Goal: Task Accomplishment & Management: Complete application form

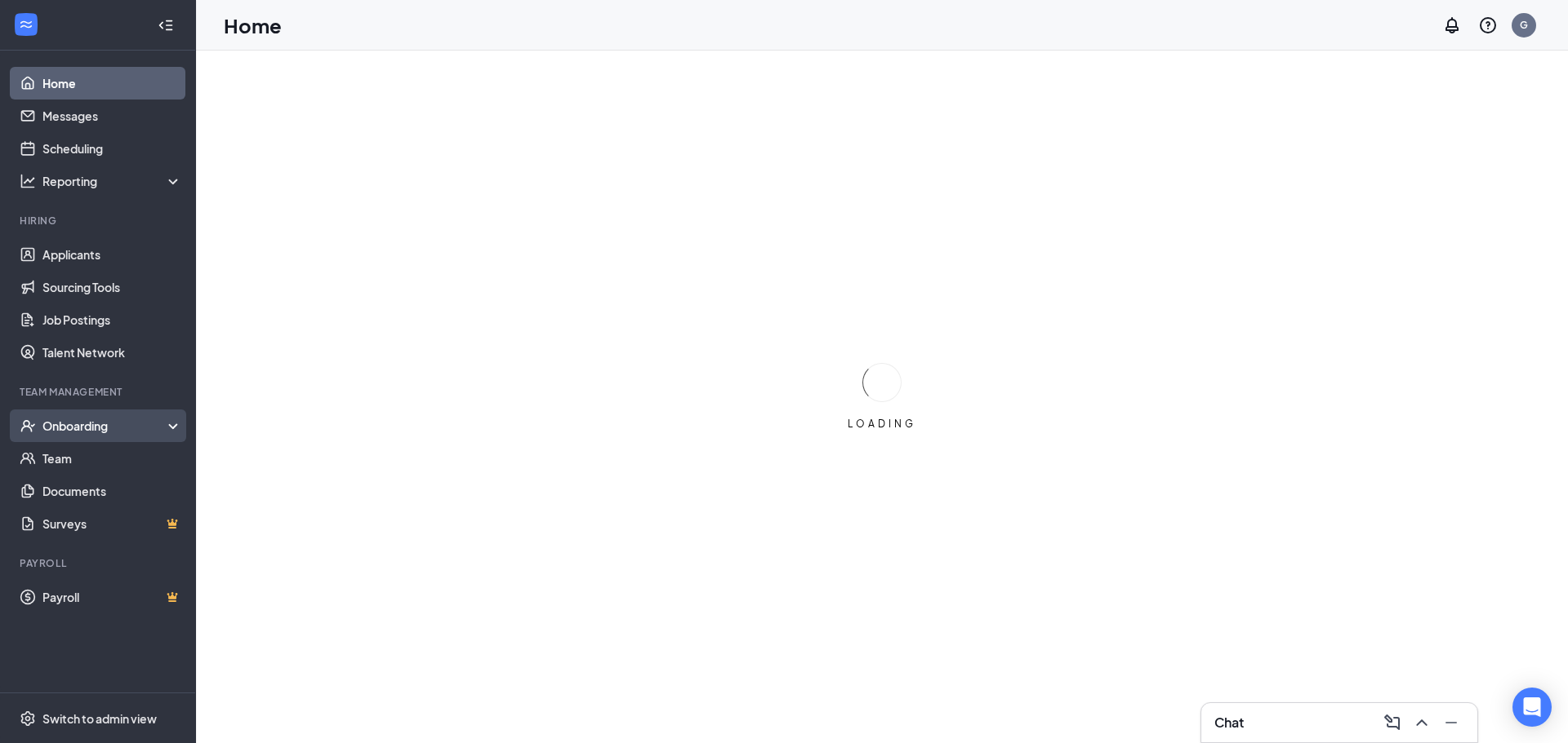
click at [101, 429] on div "Onboarding" at bounding box center [105, 426] width 126 height 17
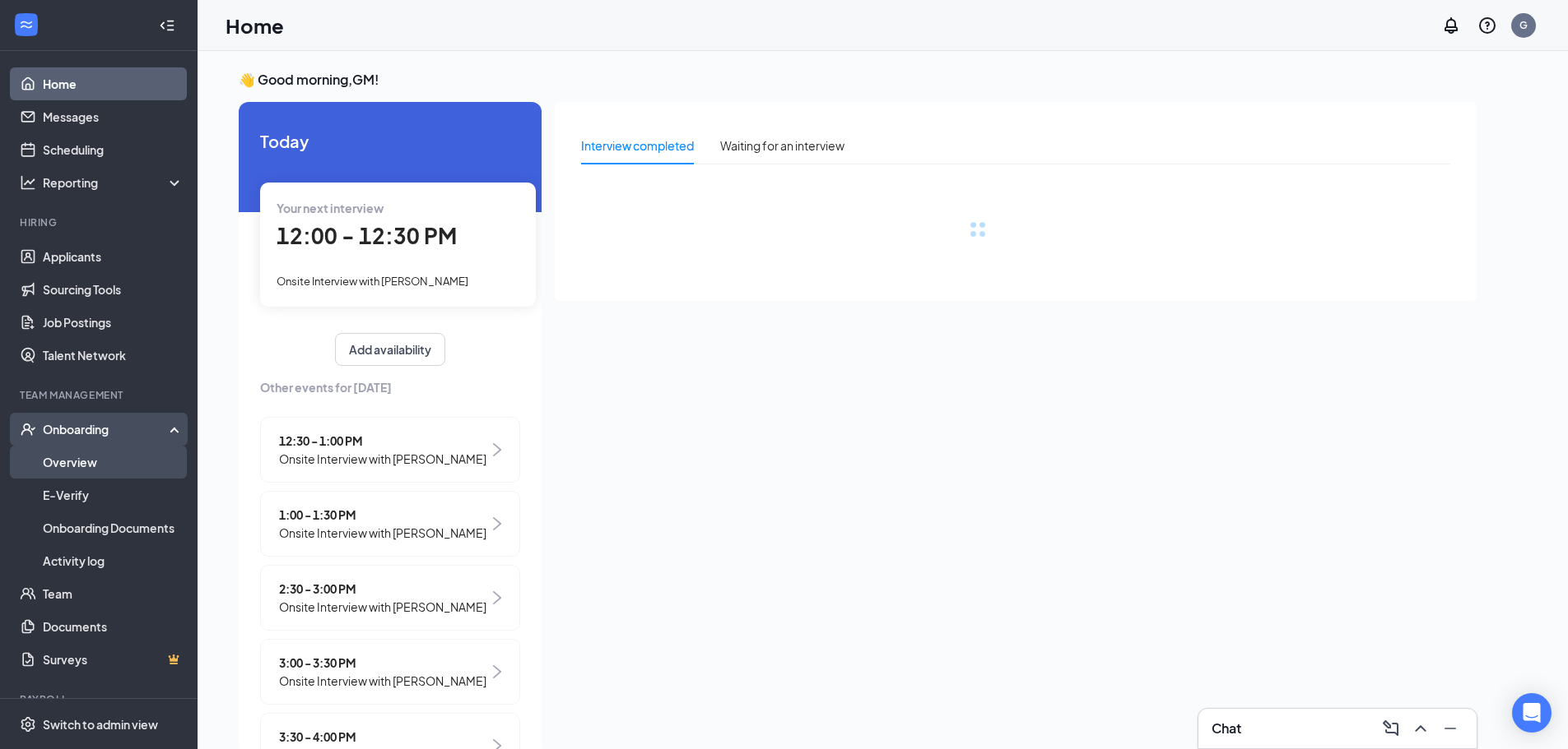
click at [85, 463] on link "Overview" at bounding box center [113, 462] width 141 height 32
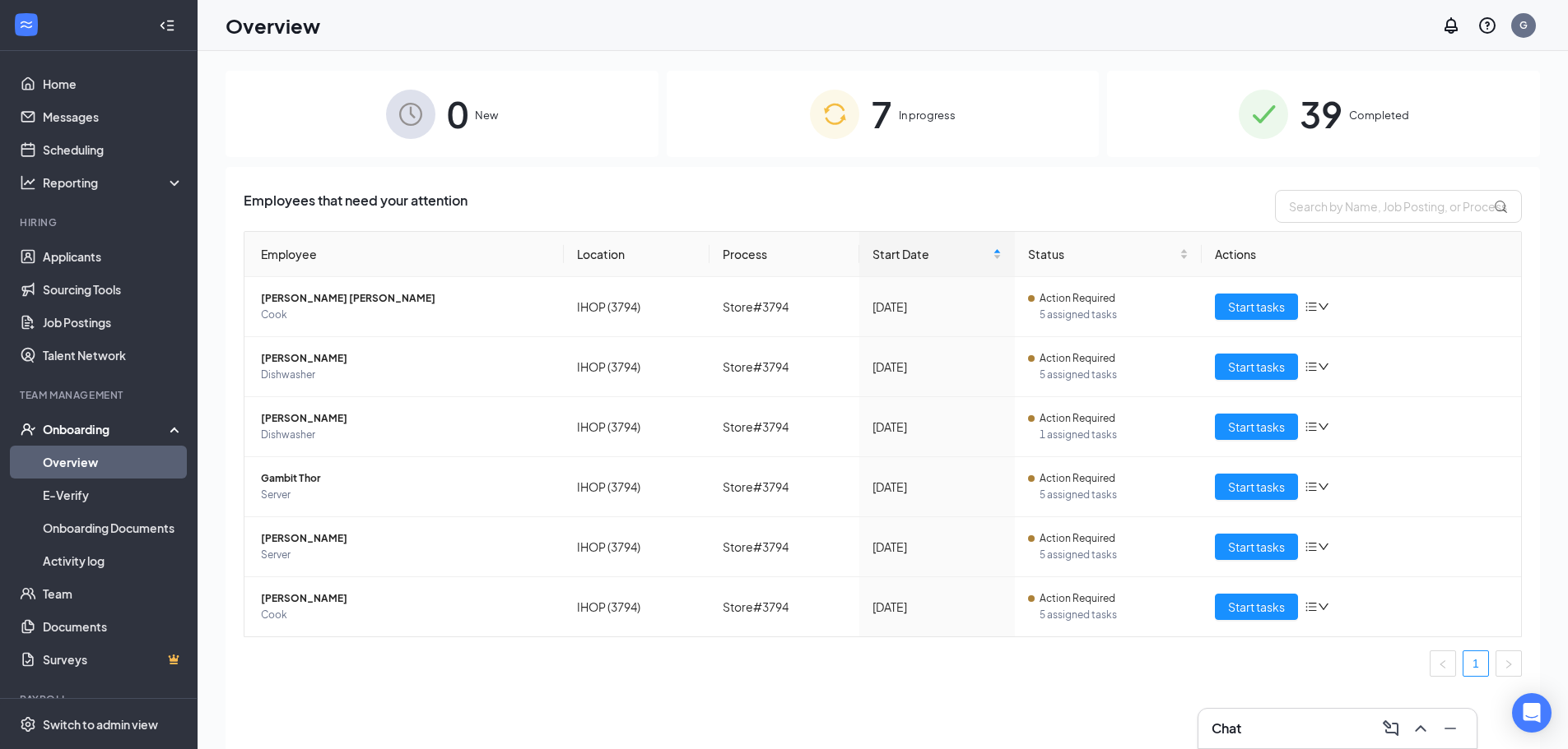
click at [987, 109] on div "7 In progress" at bounding box center [883, 114] width 433 height 86
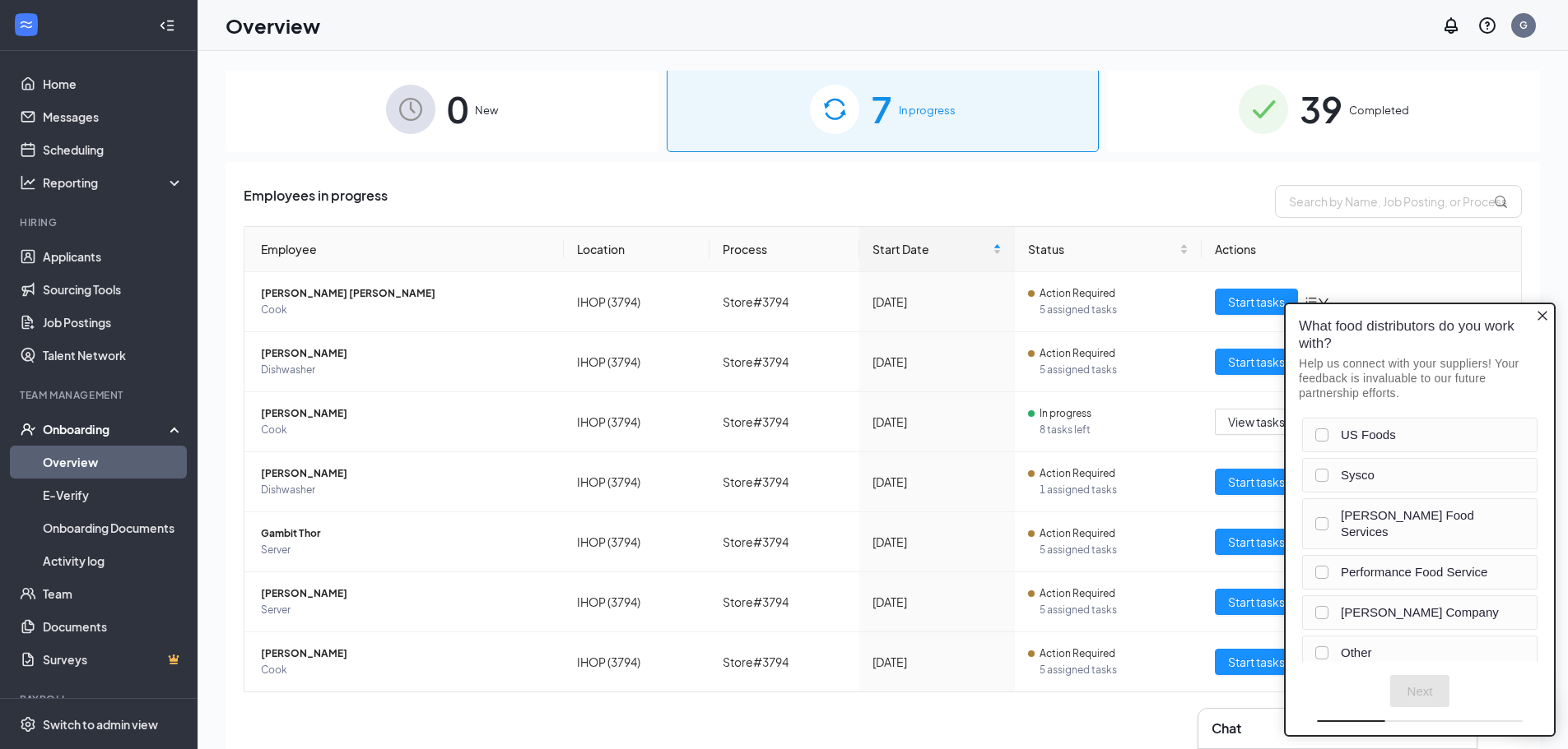
click at [1549, 317] on div "What food distributors do you work with? Help us connect with your suppliers! Y…" at bounding box center [1419, 359] width 268 height 110
click at [1543, 316] on icon "Close button" at bounding box center [1542, 315] width 13 height 13
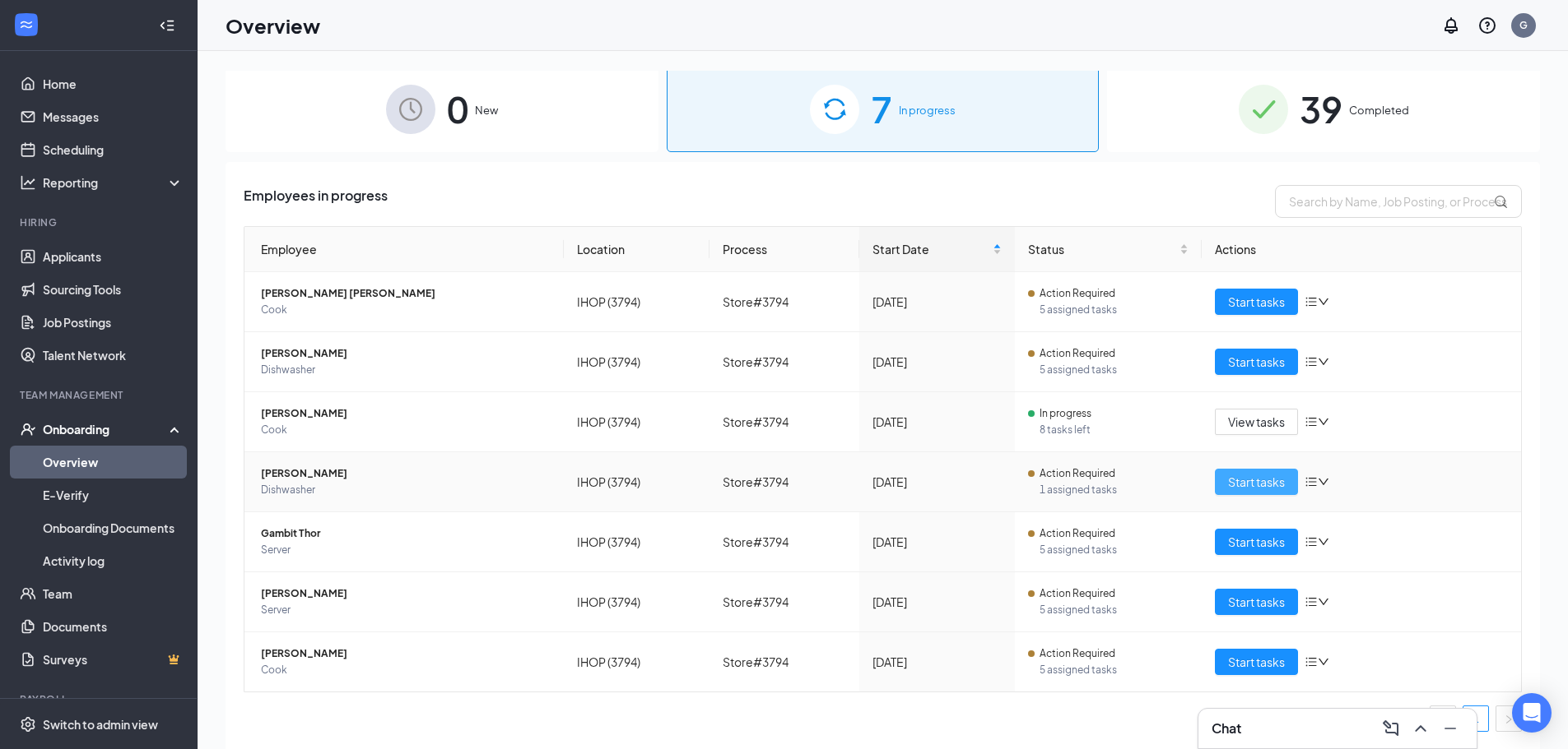
click at [1246, 476] on span "Start tasks" at bounding box center [1256, 482] width 57 height 18
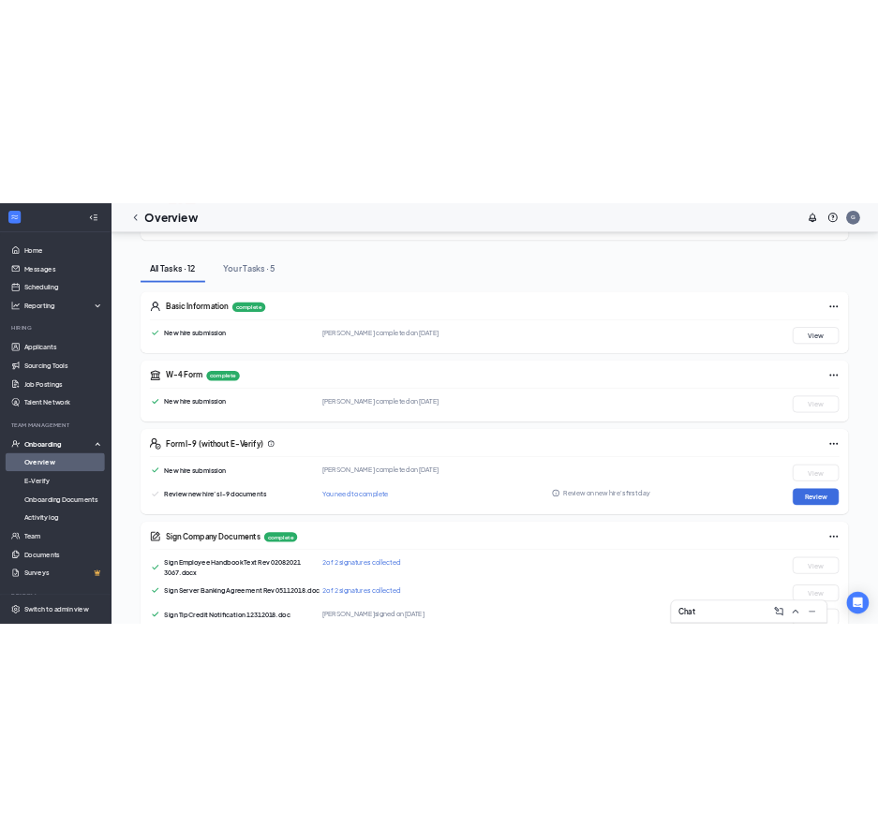
scroll to position [468, 0]
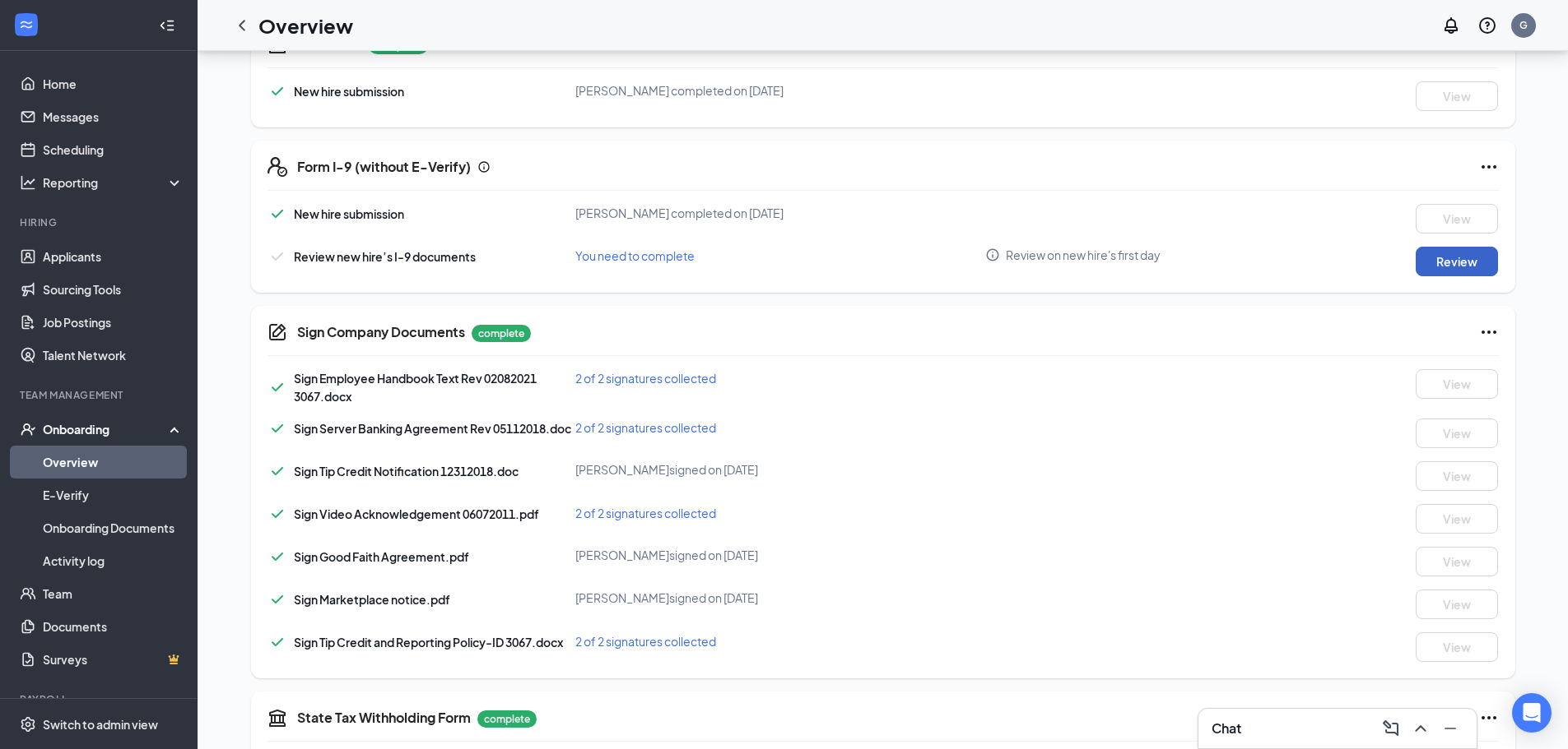
click at [1452, 258] on button "Review" at bounding box center [1456, 262] width 83 height 30
type input "[DATE]"
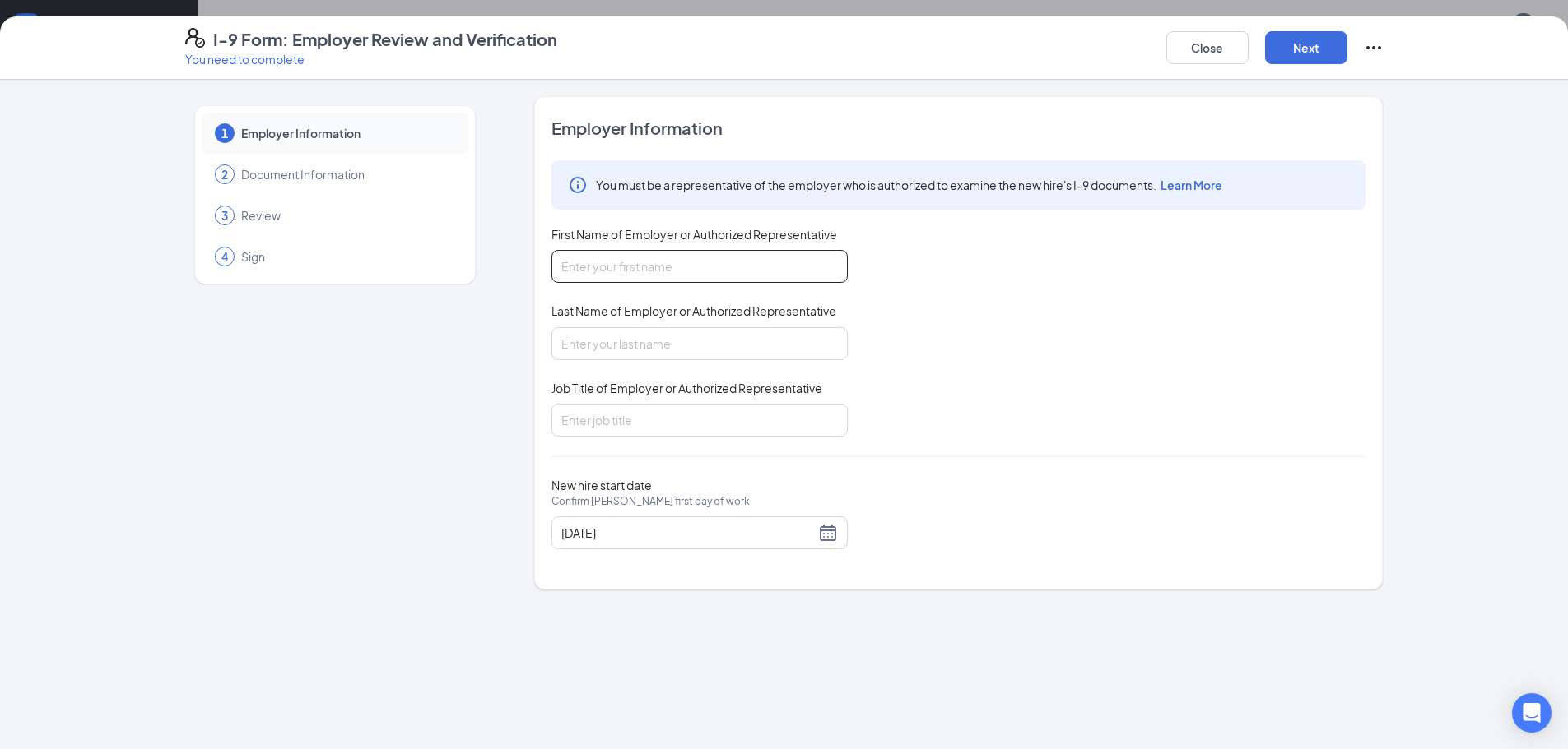
click at [676, 268] on input "First Name of Employer or Authorized Representative" at bounding box center [699, 266] width 296 height 32
type input "Mandi"
click at [685, 353] on input "Last Name of Employer or Authorized Representative" at bounding box center [699, 343] width 296 height 32
type input "[PERSON_NAME]"
click at [669, 429] on input "Job Title of Employer or Authorized Representative" at bounding box center [699, 420] width 296 height 32
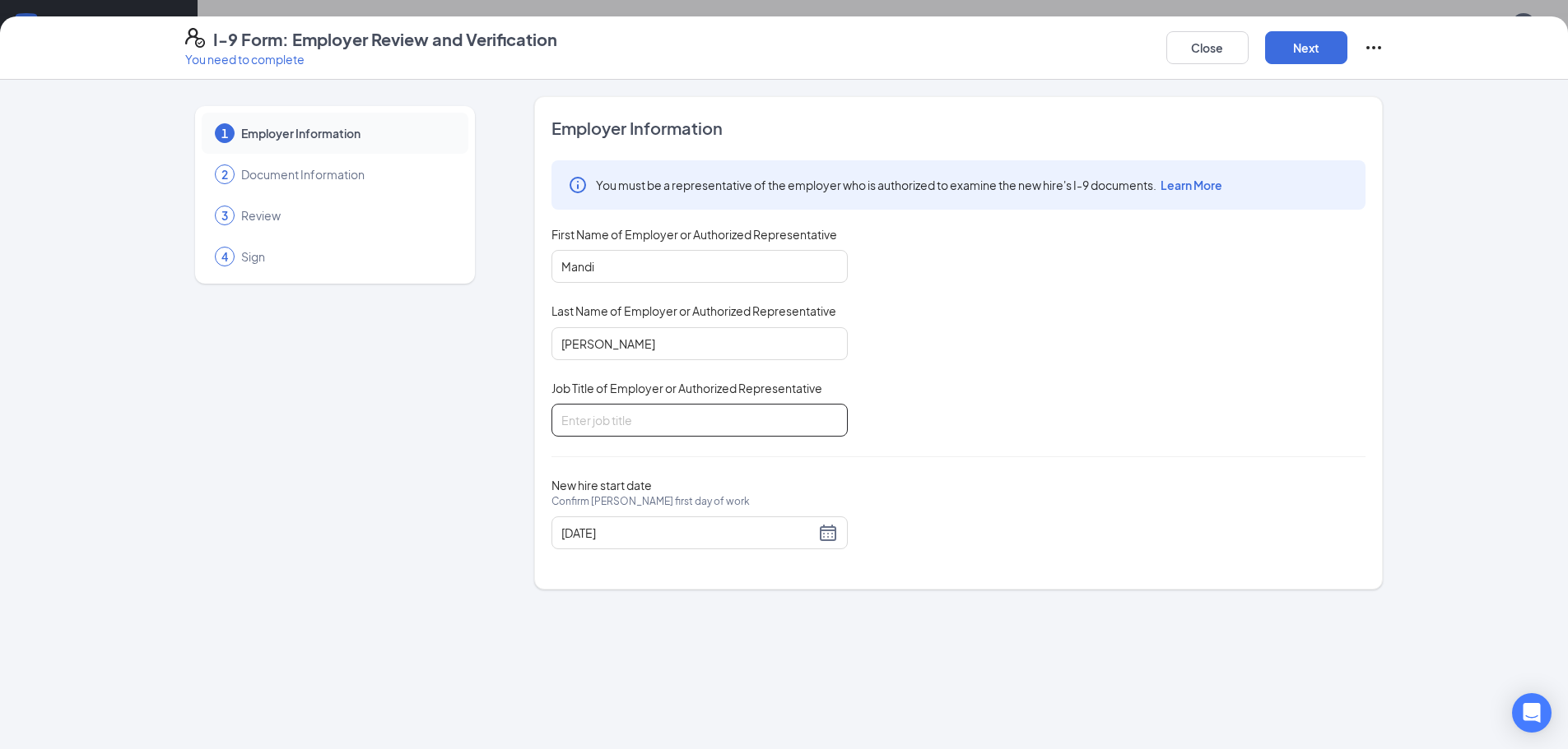
type input "Manger"
click at [830, 537] on div "[DATE]" at bounding box center [699, 533] width 277 height 19
type input "[DATE]"
click at [719, 701] on div "22" at bounding box center [724, 704] width 19 height 19
click at [1301, 47] on button "Next" at bounding box center [1306, 47] width 83 height 32
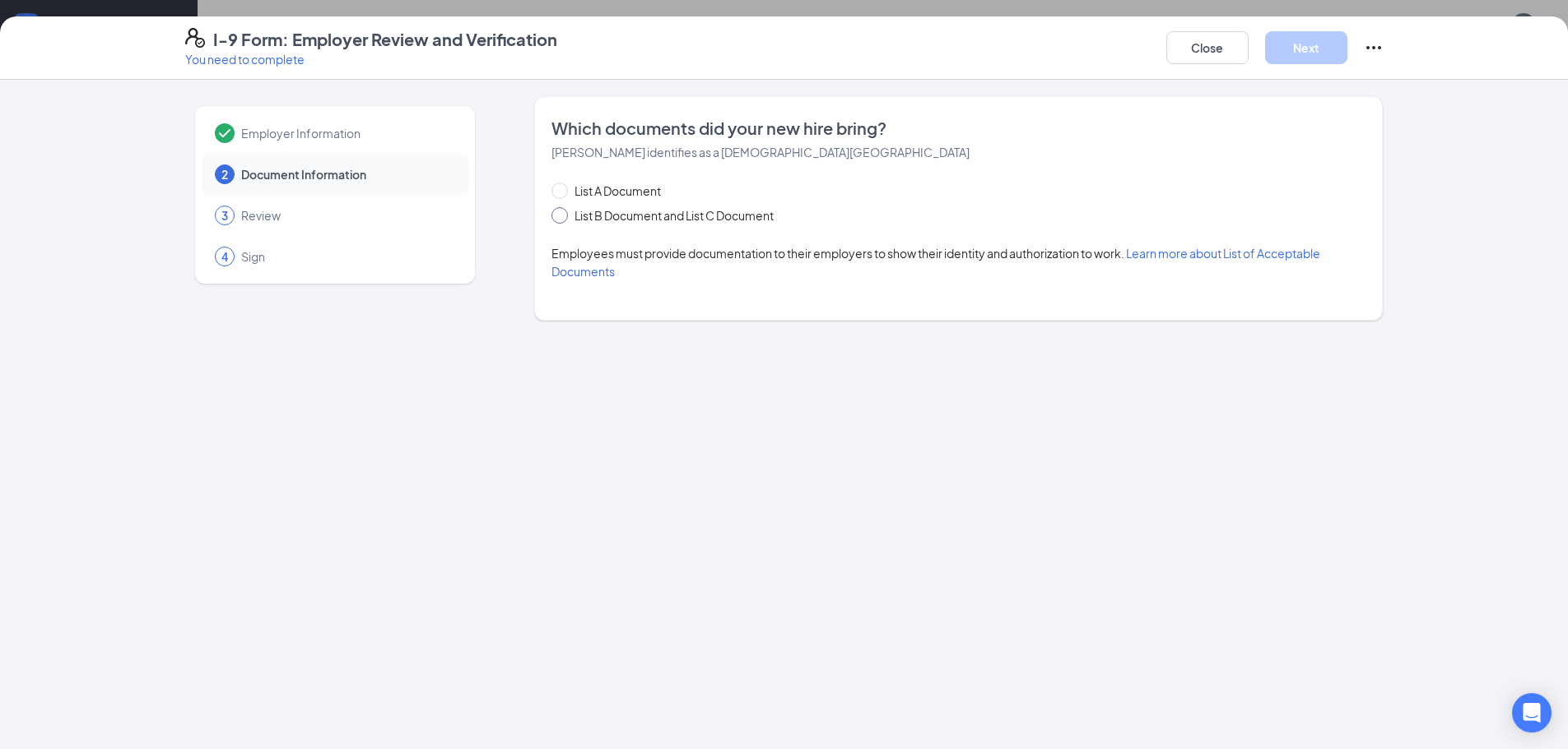
click at [599, 219] on span "List B Document and List C Document" at bounding box center [674, 215] width 213 height 18
click at [563, 219] on input "List B Document and List C Document" at bounding box center [557, 212] width 11 height 11
radio input "true"
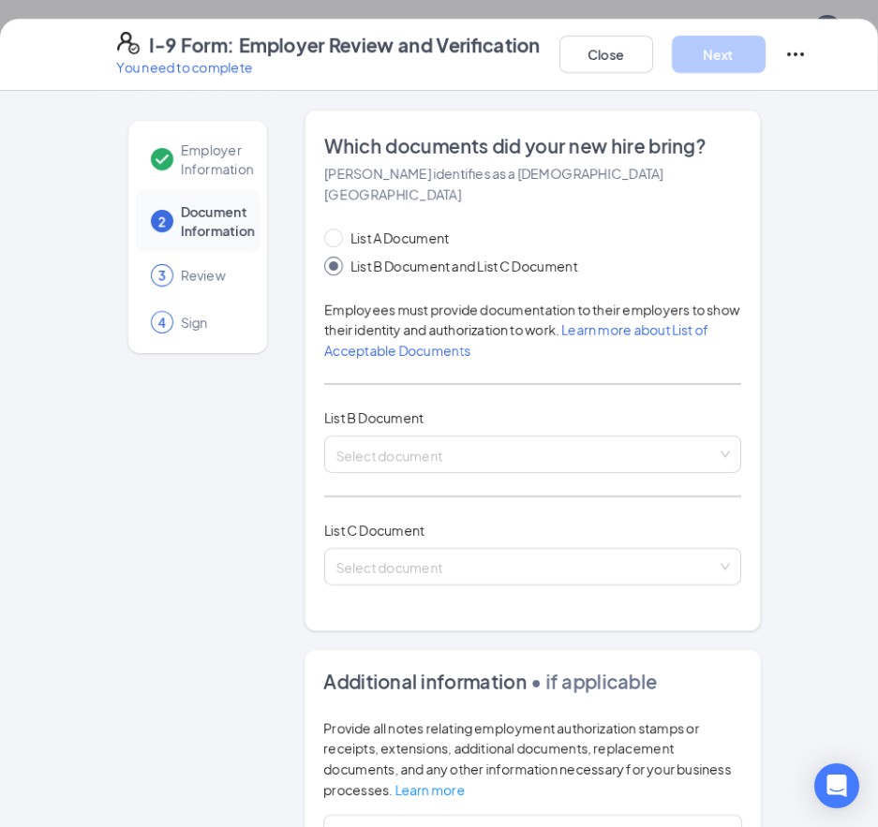
scroll to position [467, 0]
click at [542, 437] on div "Select document List B Documents Driver’s License issued by U.S State or outlyi…" at bounding box center [532, 454] width 417 height 37
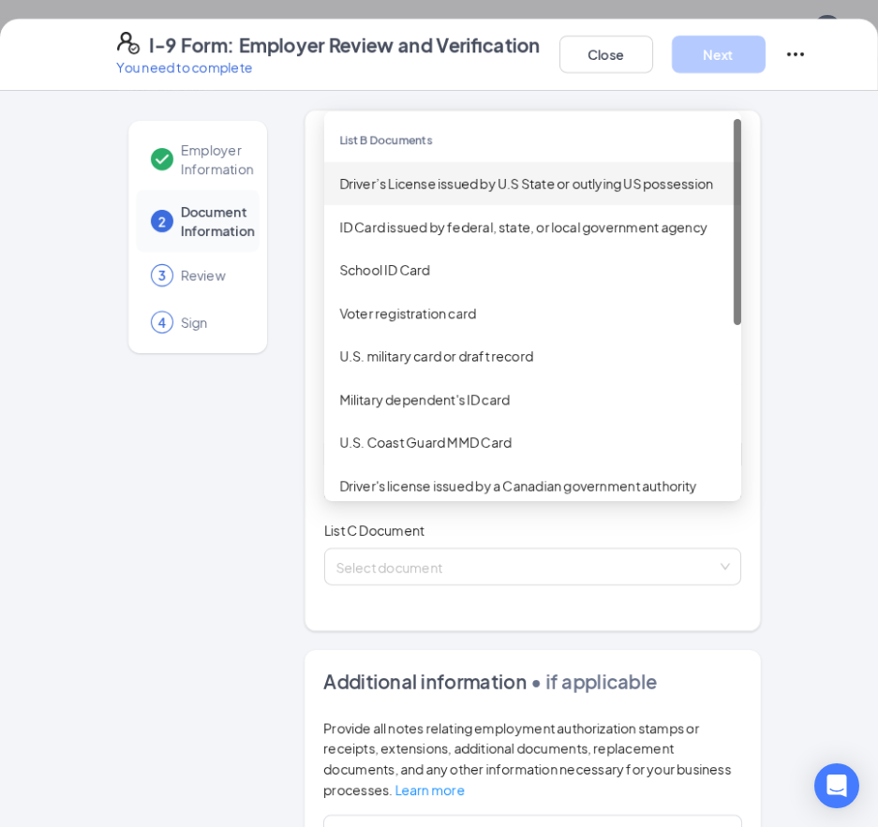
click at [550, 173] on div "Driver’s License issued by U.S State or outlying US possession" at bounding box center [532, 183] width 387 height 21
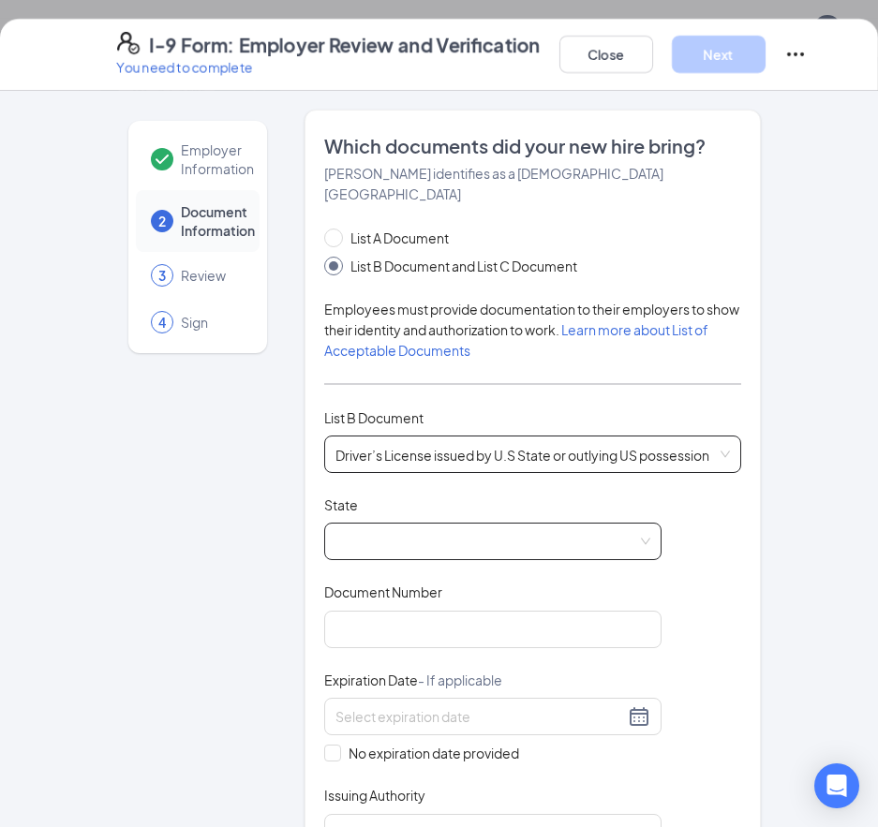
click at [554, 524] on span at bounding box center [492, 542] width 315 height 36
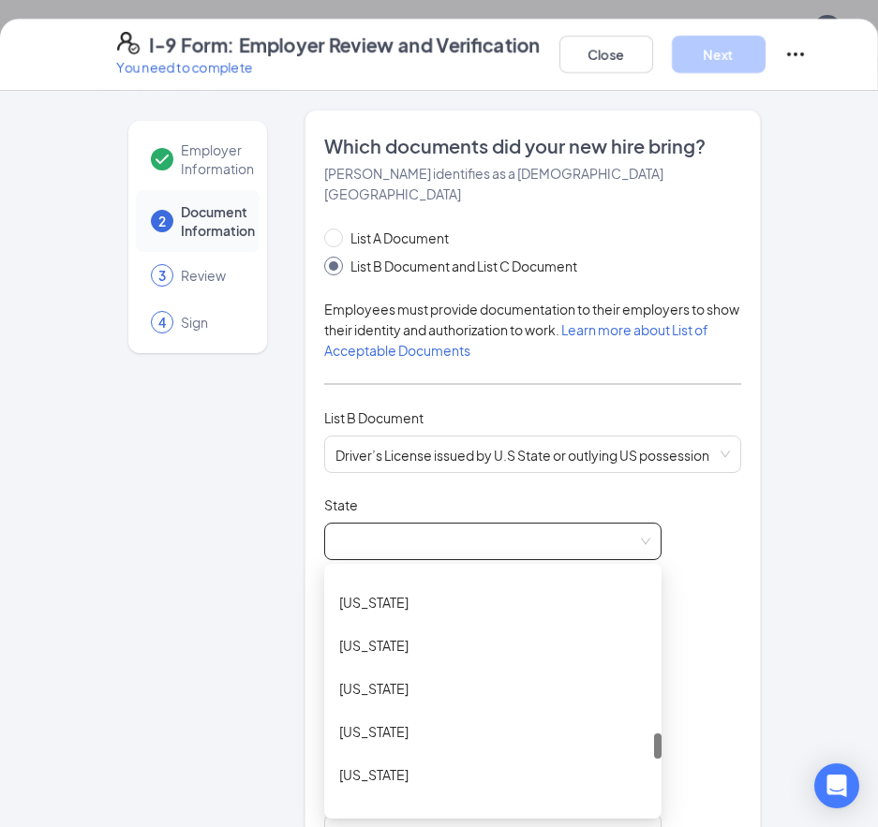
scroll to position [1593, 0]
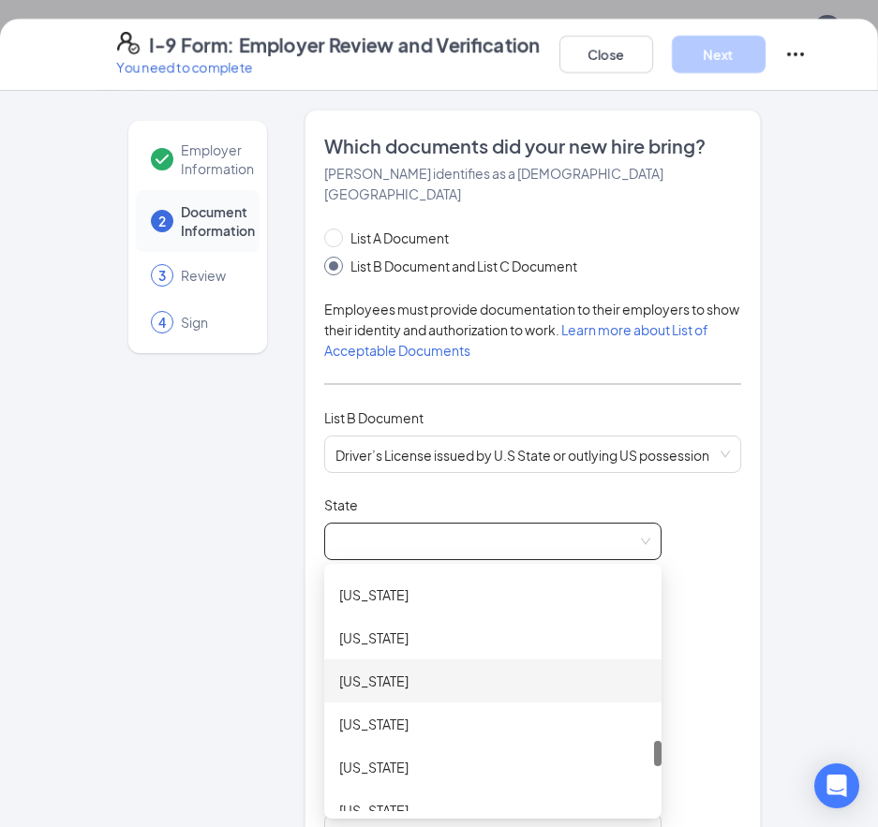
click at [545, 671] on div "[US_STATE]" at bounding box center [492, 681] width 307 height 21
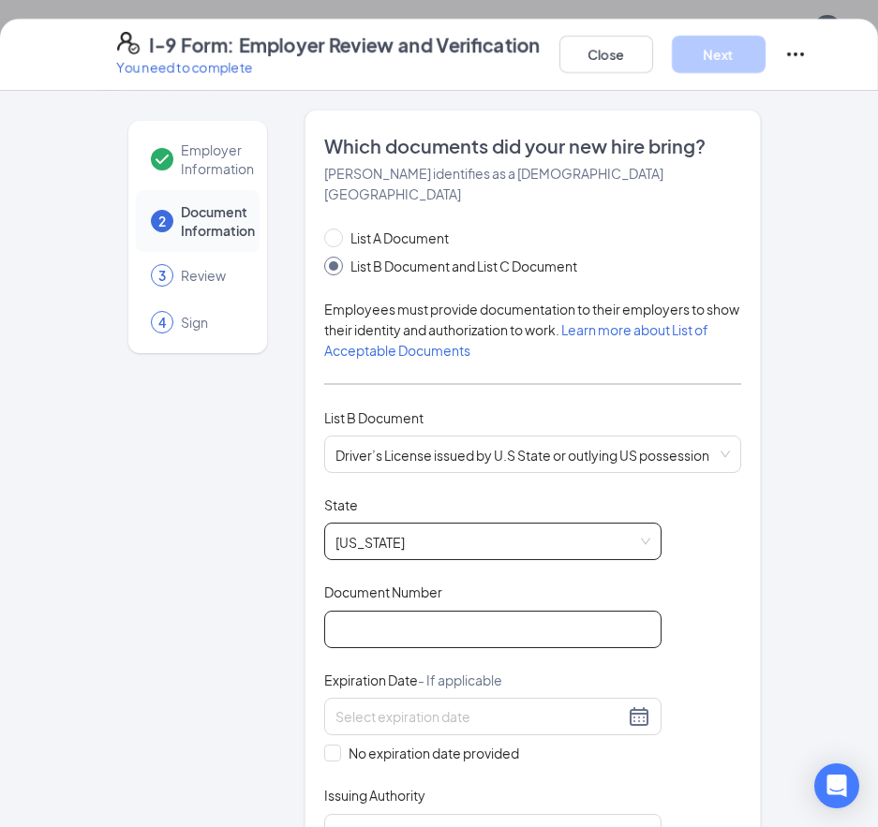
click at [521, 615] on input "Document Number" at bounding box center [492, 629] width 337 height 37
type input "S081654723"
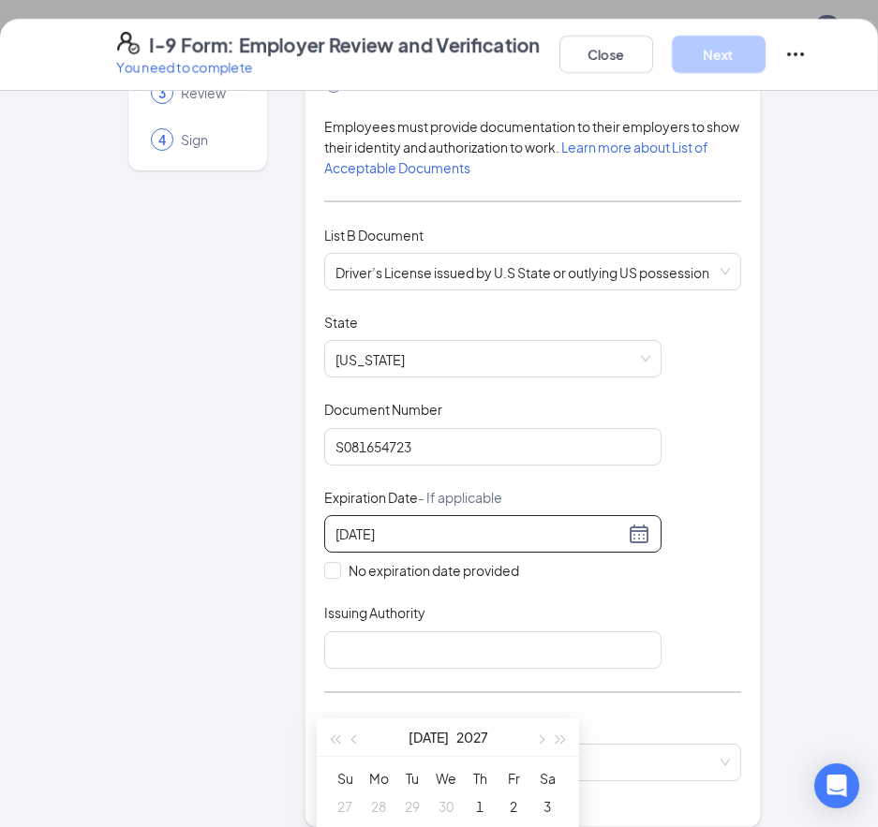
scroll to position [281, 0]
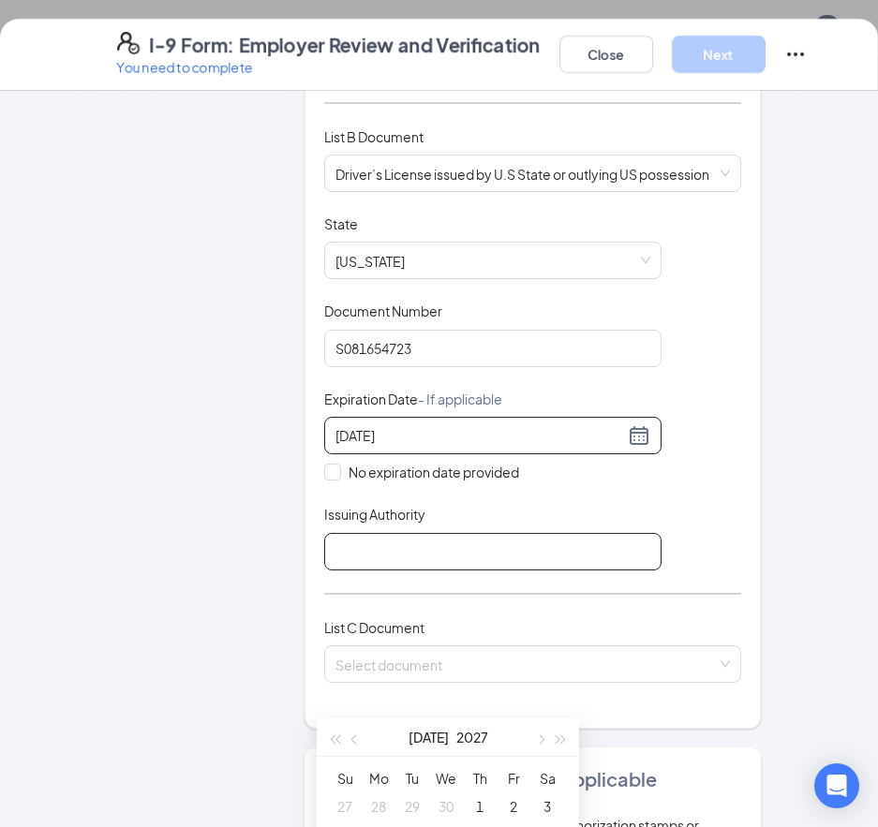
type input "[DATE]"
click at [417, 533] on input "Issuing Authority" at bounding box center [492, 551] width 337 height 37
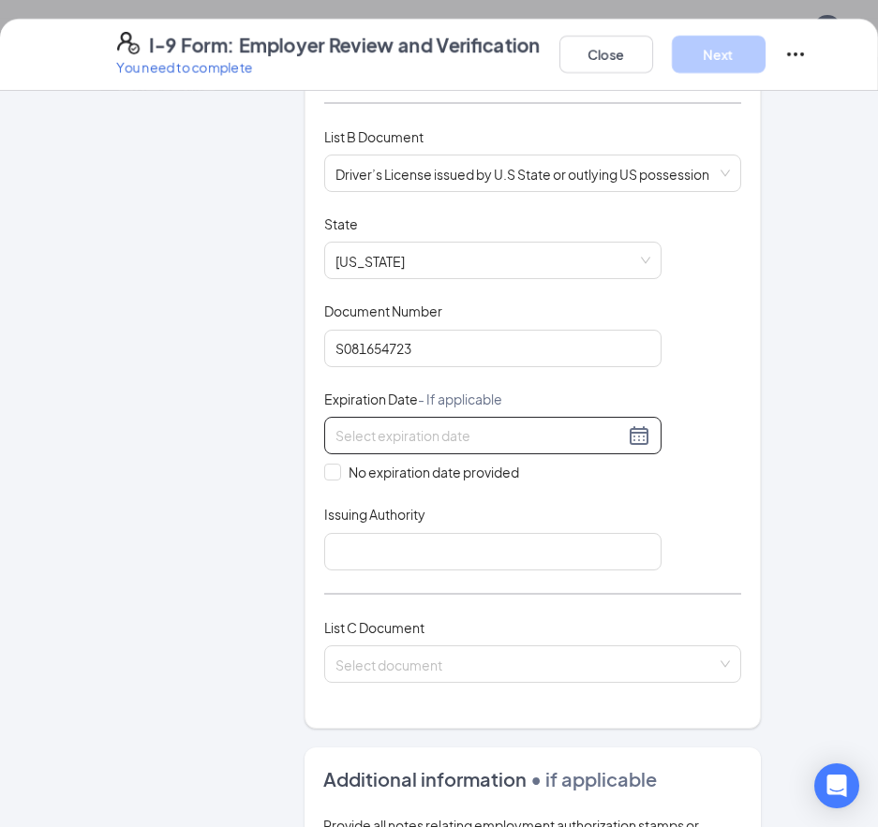
click at [437, 425] on input at bounding box center [479, 435] width 289 height 21
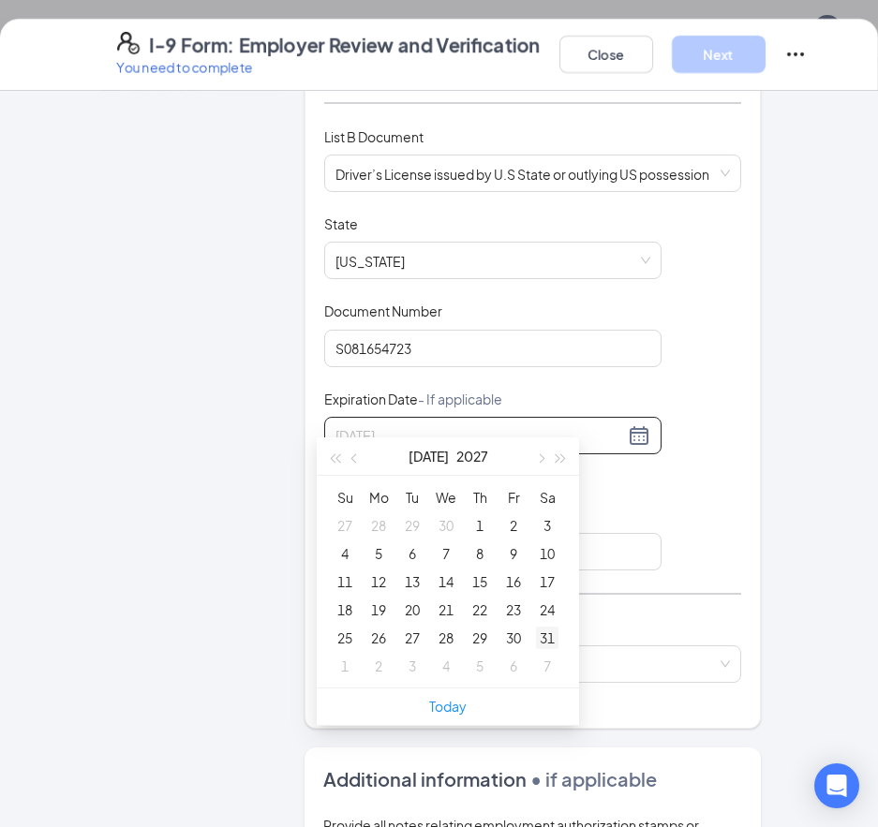
type input "[DATE]"
click at [546, 635] on div "31" at bounding box center [547, 638] width 22 height 22
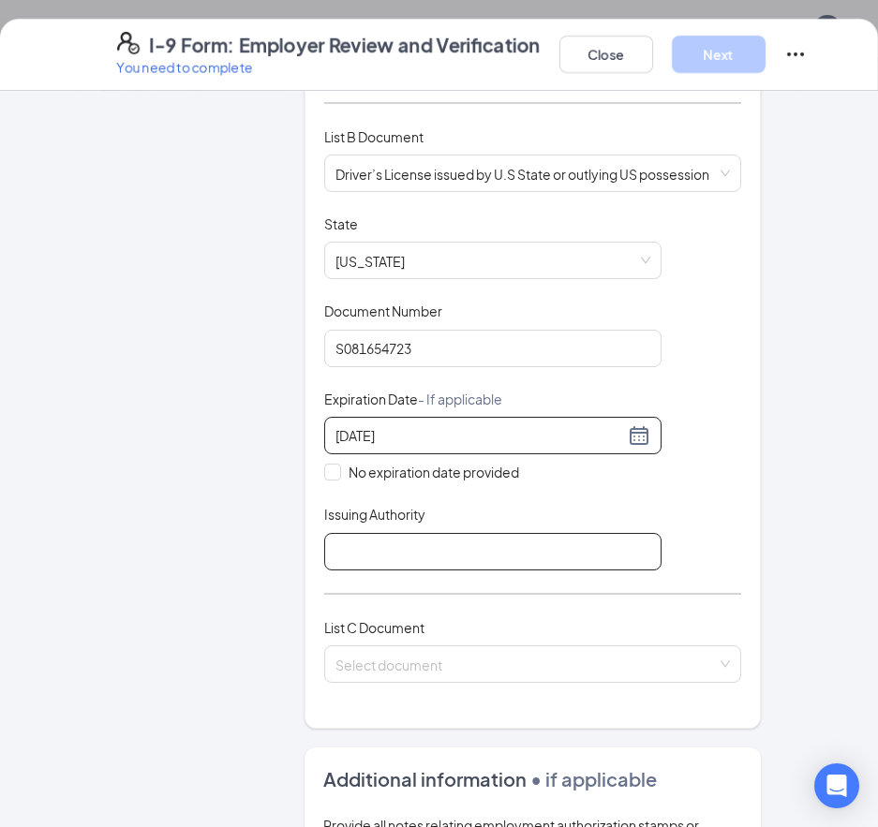
click at [503, 538] on input "Issuing Authority" at bounding box center [492, 551] width 337 height 37
type input "[US_STATE]"
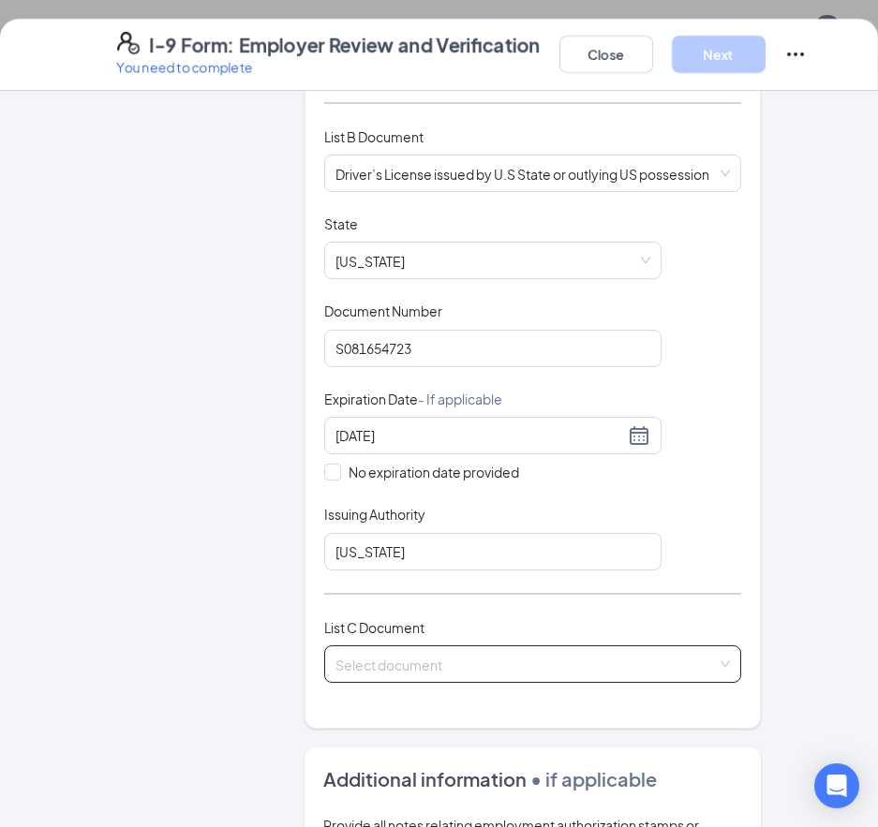
click at [453, 646] on input "search" at bounding box center [525, 660] width 381 height 28
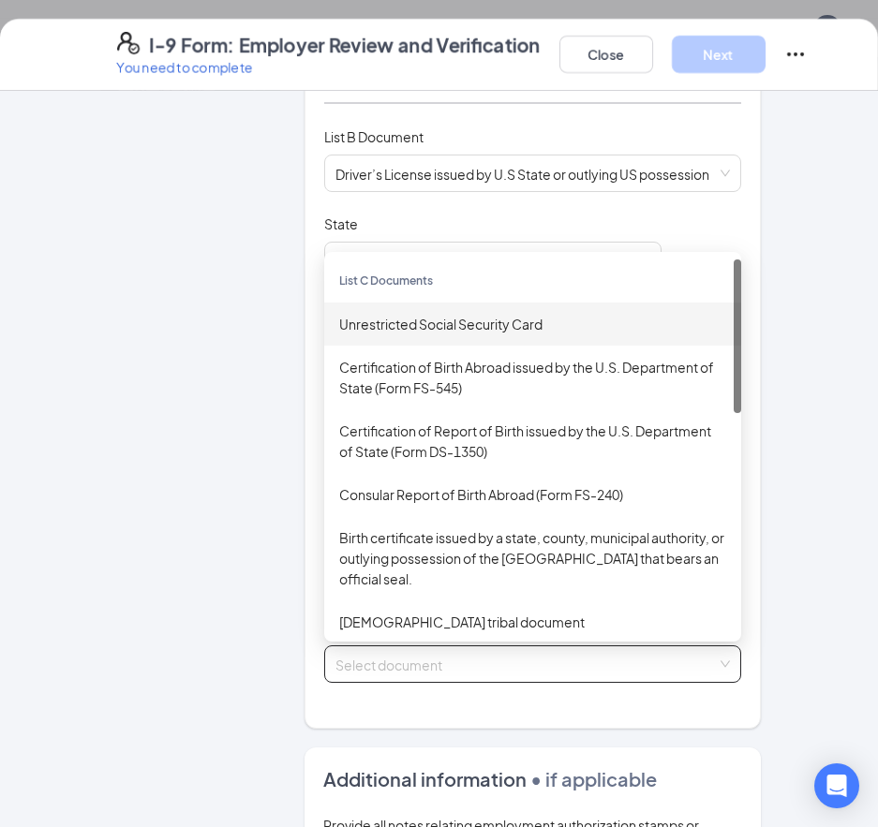
click at [477, 314] on div "Unrestricted Social Security Card" at bounding box center [532, 324] width 417 height 43
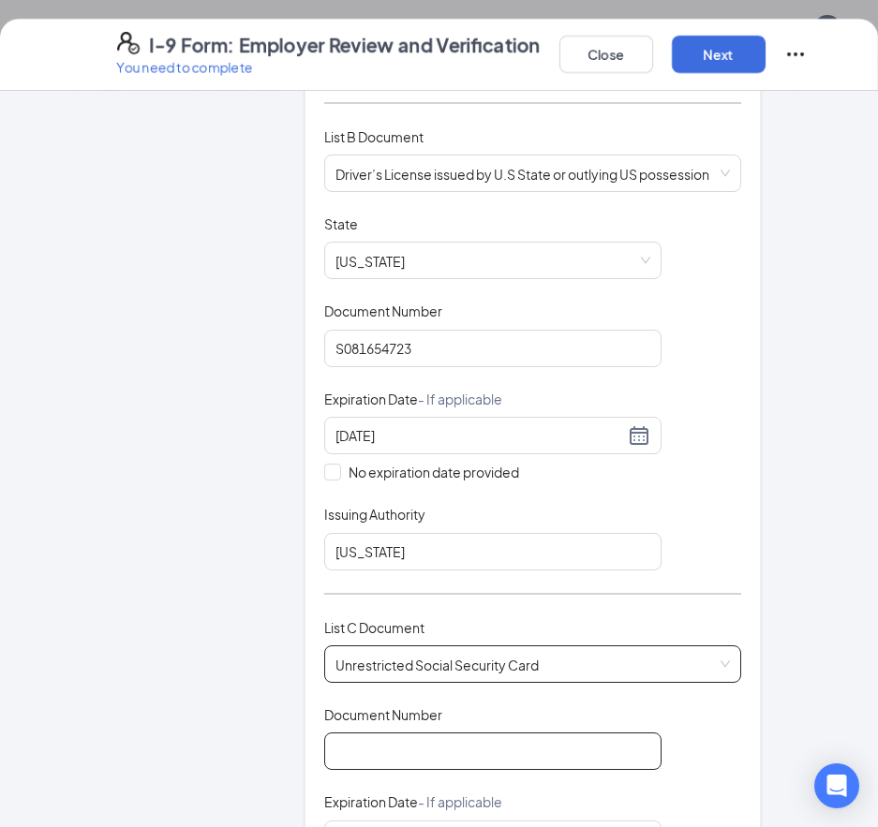
click at [429, 733] on input "Document Number" at bounding box center [492, 751] width 337 height 37
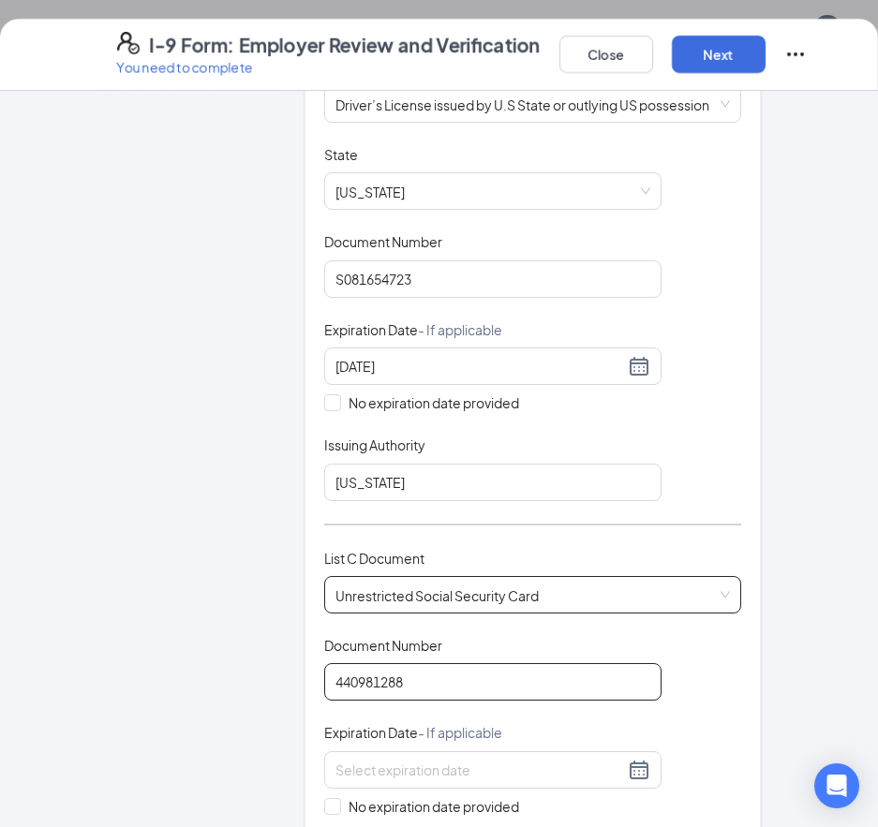
scroll to position [562, 0]
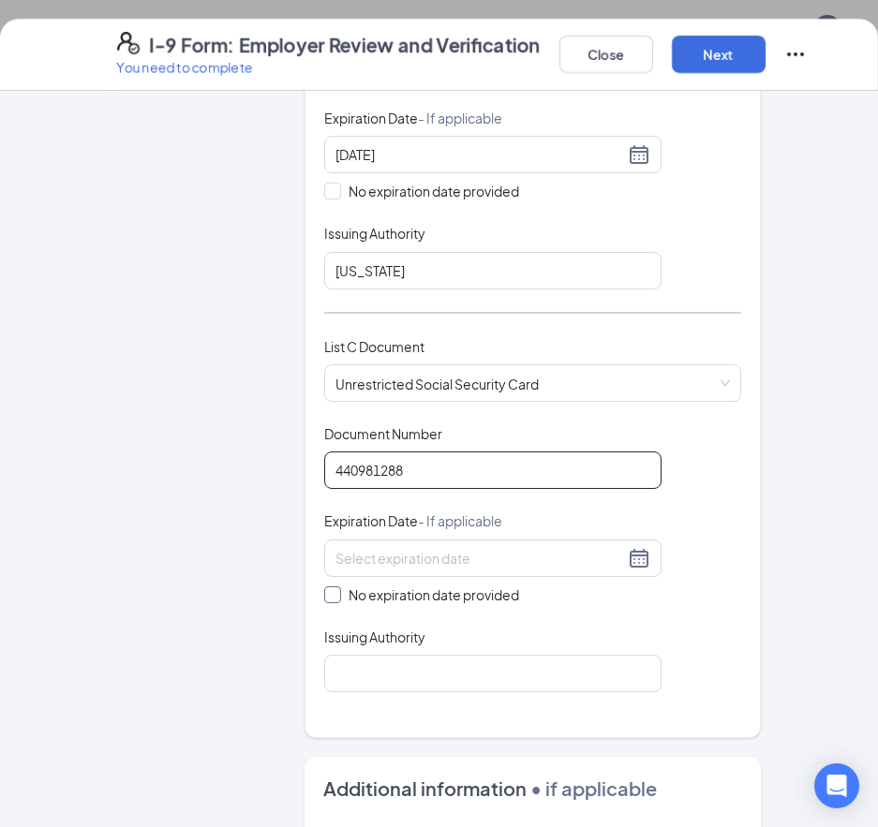
type input "440981288"
click at [328, 586] on input "No expiration date provided" at bounding box center [330, 592] width 13 height 13
checkbox input "true"
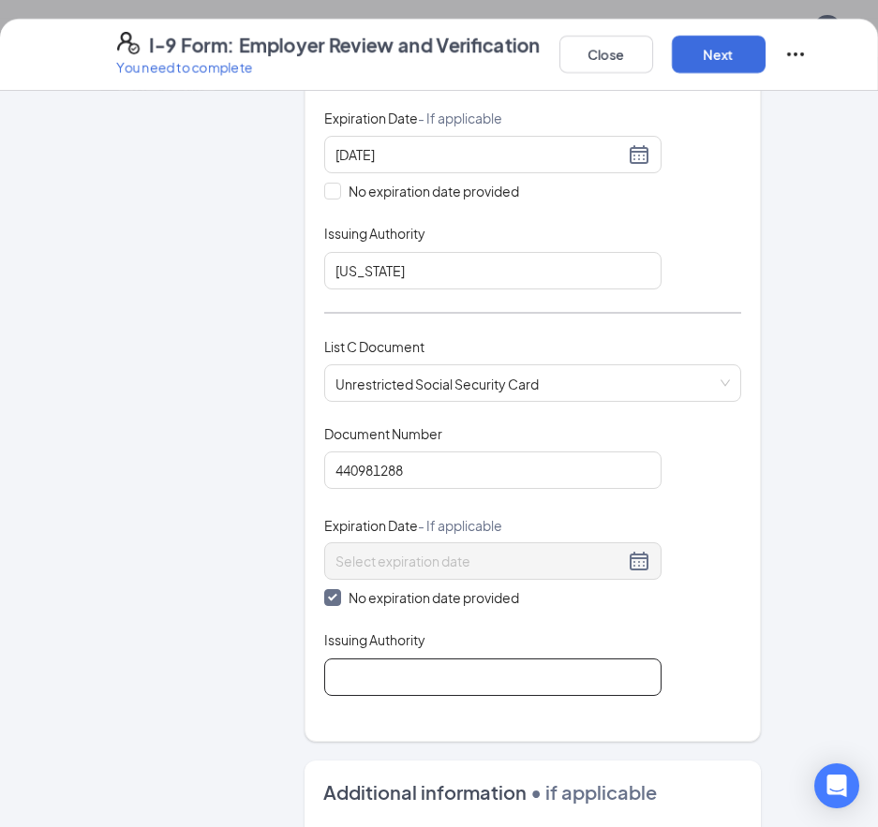
click at [392, 659] on input "Issuing Authority" at bounding box center [492, 677] width 337 height 37
type input "Social Security"
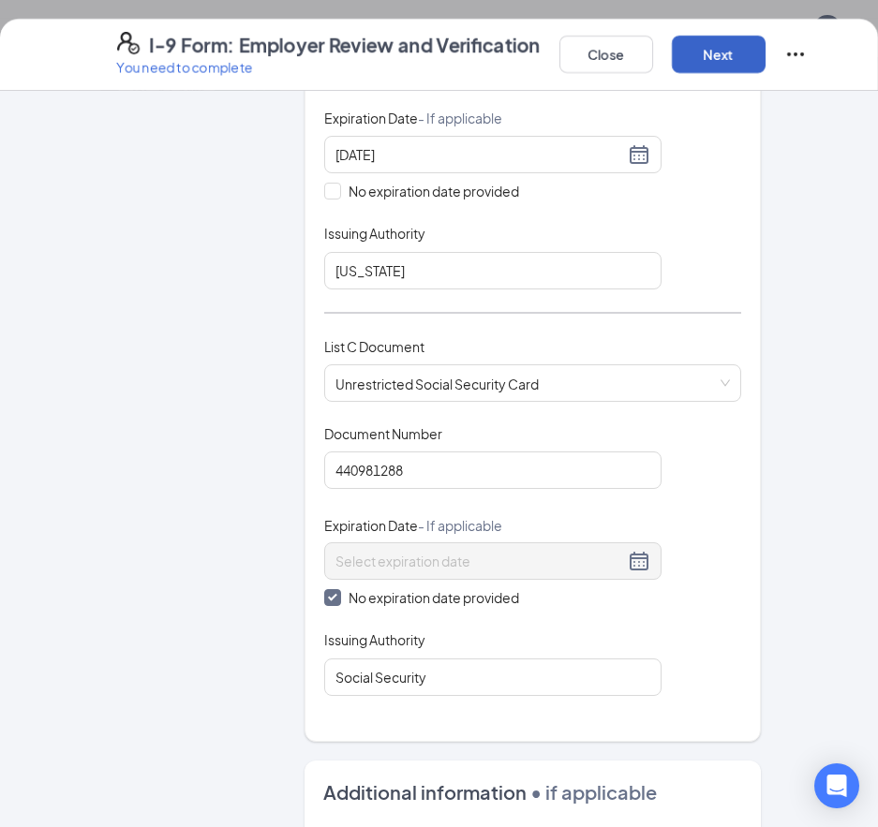
click at [735, 45] on button "Next" at bounding box center [719, 54] width 94 height 37
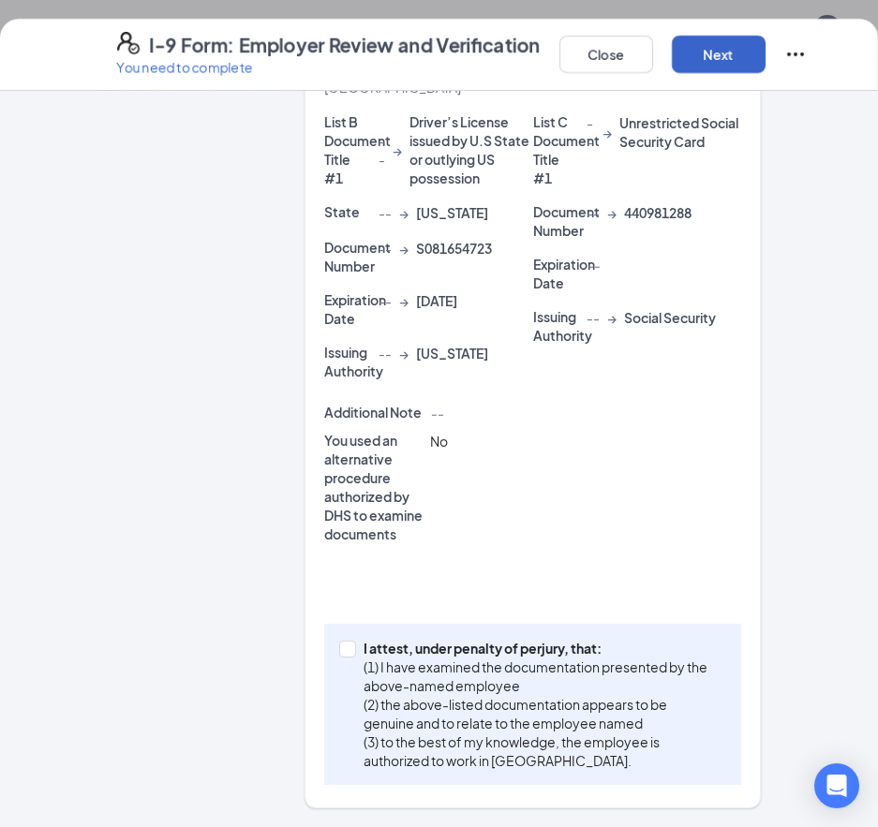
scroll to position [471, 0]
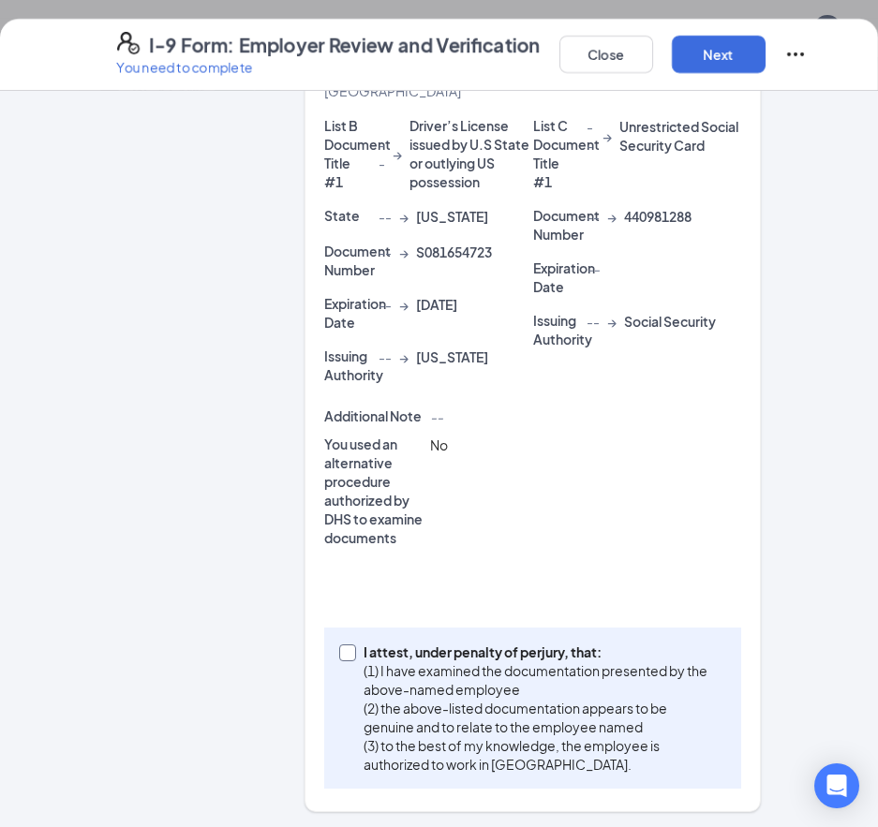
click at [340, 650] on input "I attest, under penalty of [PERSON_NAME], that: (1) I have examined the documen…" at bounding box center [345, 651] width 13 height 13
checkbox input "true"
click at [724, 53] on button "Next" at bounding box center [719, 54] width 94 height 37
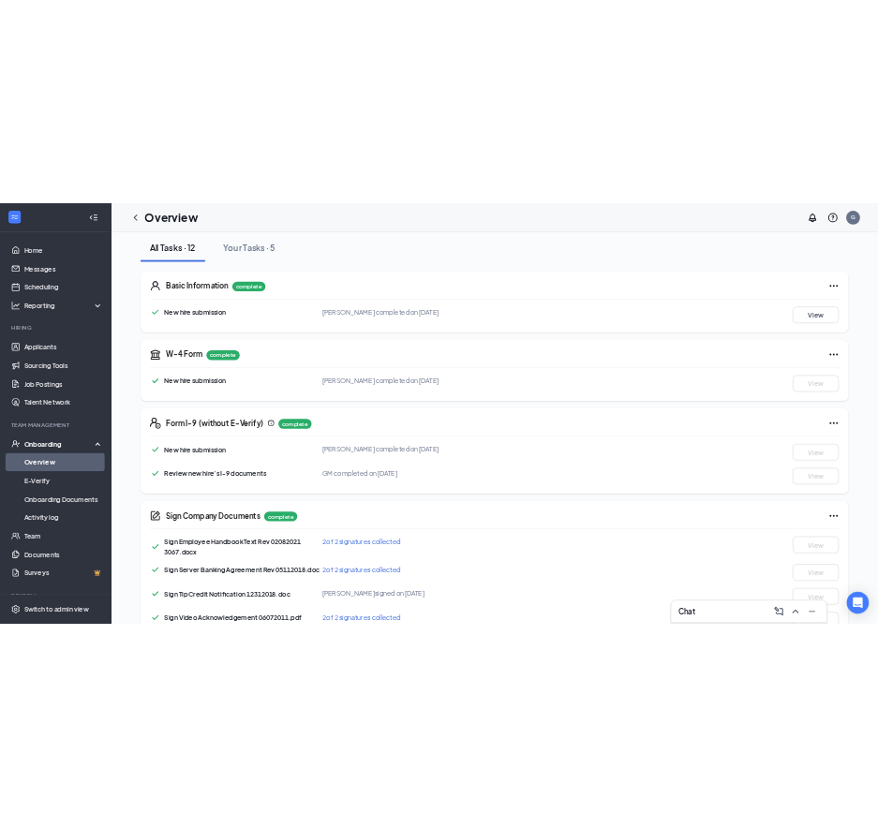
scroll to position [0, 0]
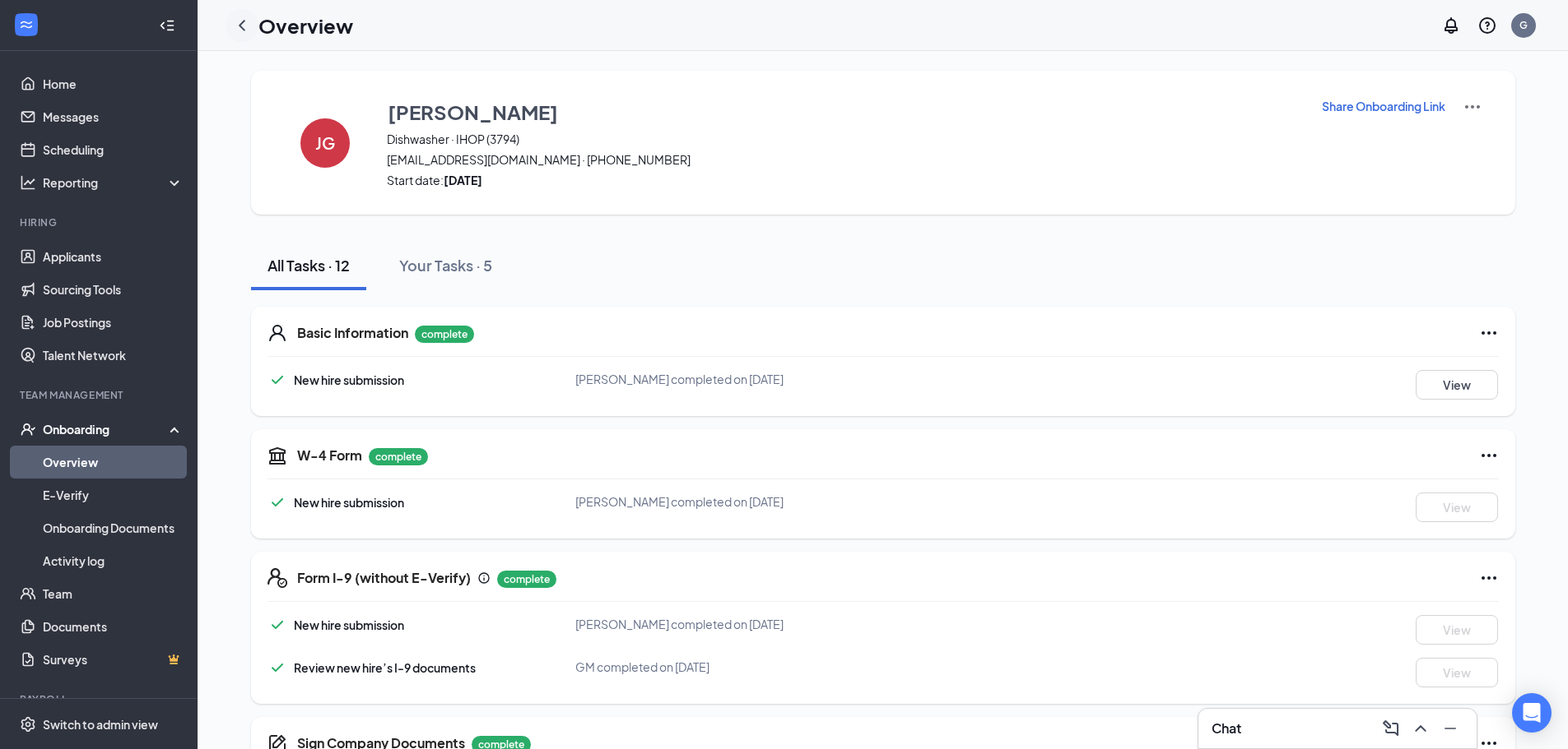
click at [245, 25] on icon "ChevronLeft" at bounding box center [242, 25] width 19 height 19
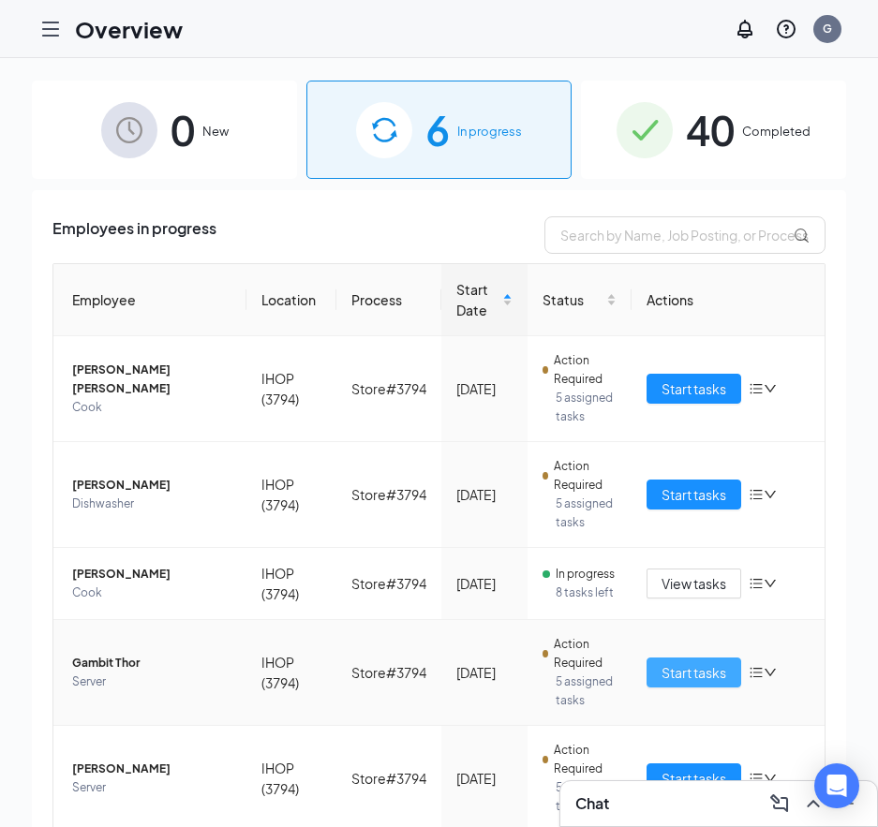
click at [685, 682] on span "Start tasks" at bounding box center [693, 672] width 65 height 21
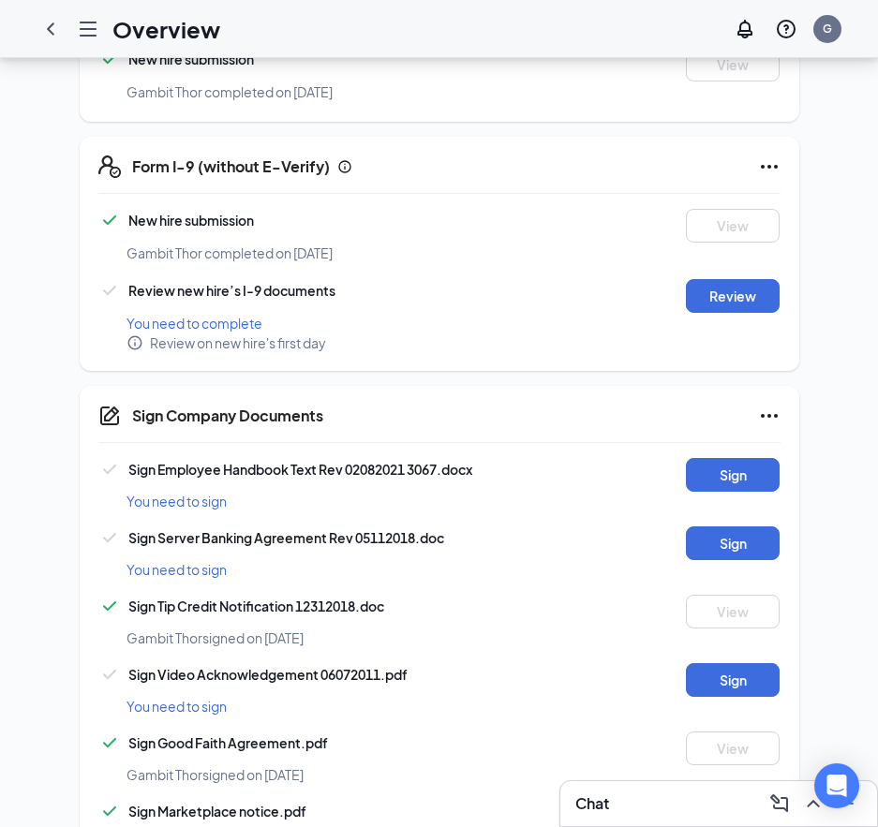
scroll to position [562, 0]
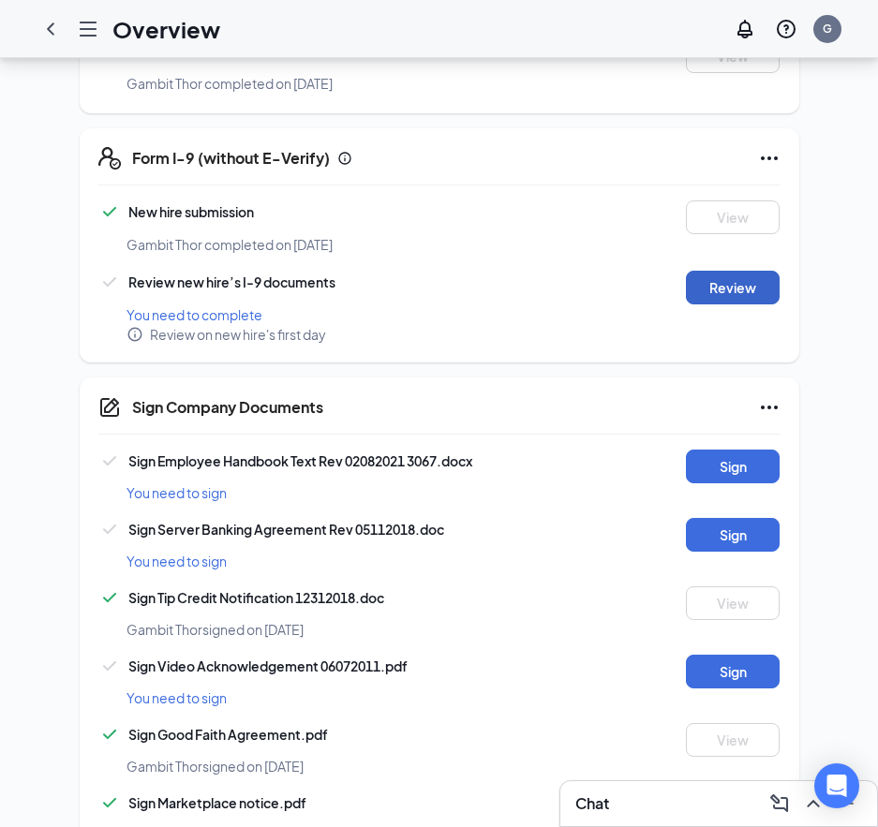
click at [725, 274] on button "Review" at bounding box center [733, 288] width 94 height 34
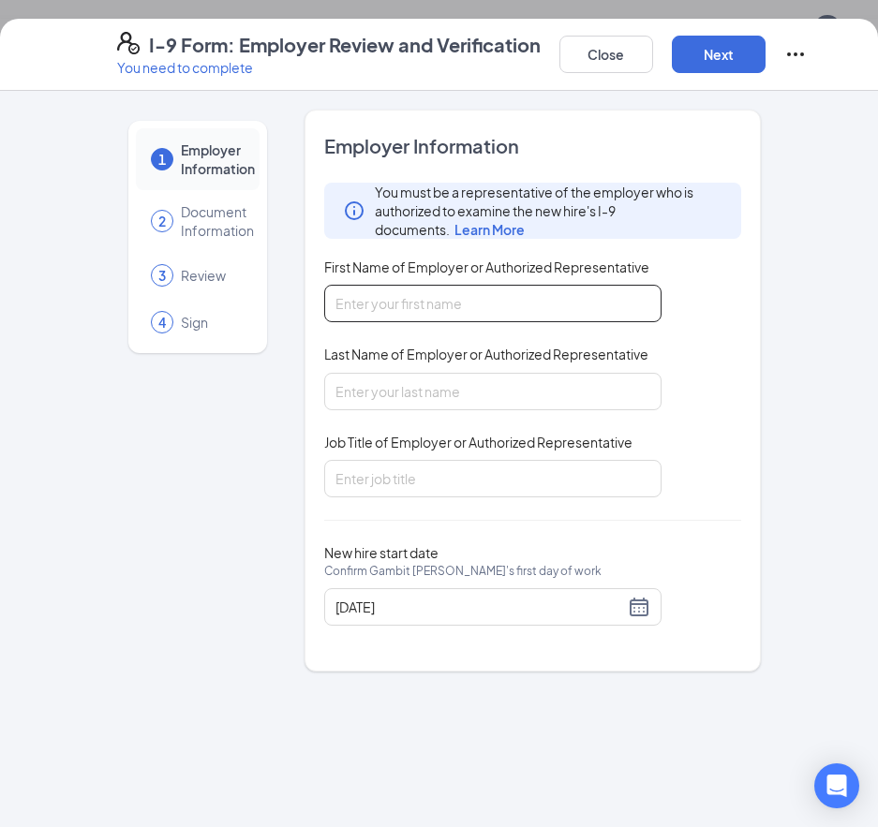
click at [554, 297] on input "First Name of Employer or Authorized Representative" at bounding box center [492, 303] width 337 height 37
type input "Mandi"
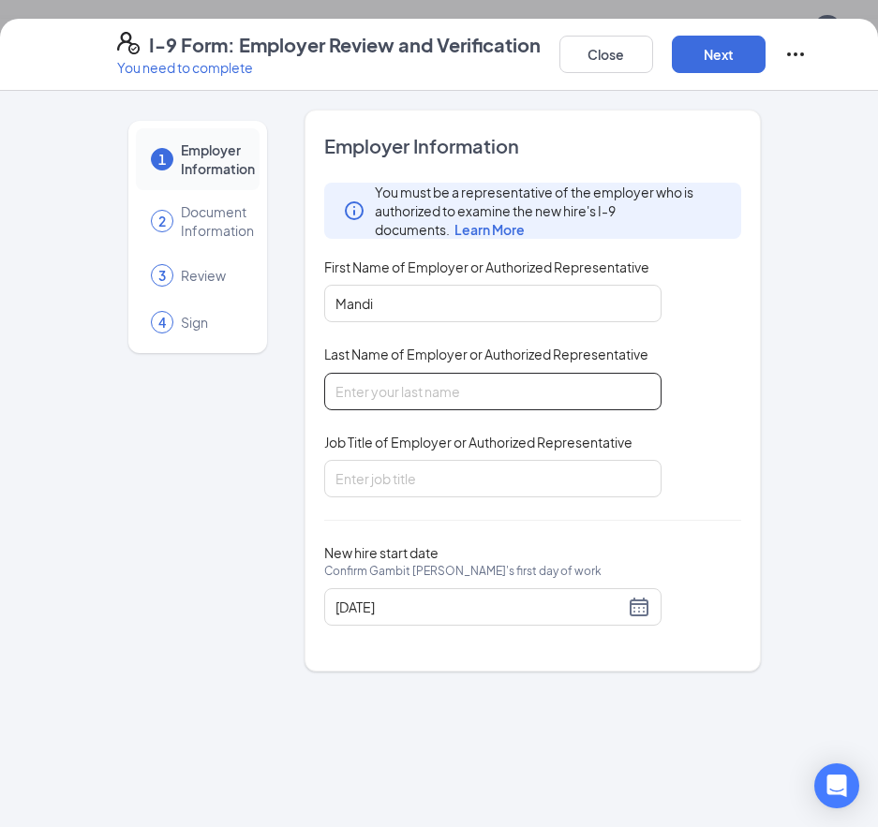
click at [477, 380] on input "Last Name of Employer or Authorized Representative" at bounding box center [492, 391] width 337 height 37
type input "[PERSON_NAME]"
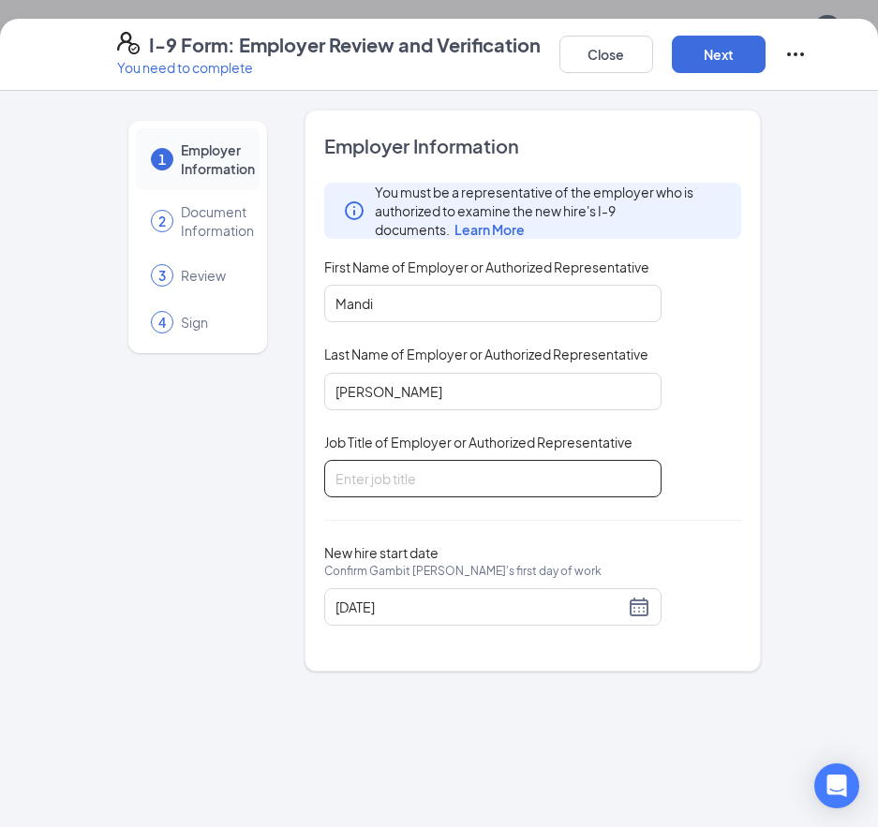
click at [455, 481] on input "Job Title of Employer or Authorized Representative" at bounding box center [492, 478] width 337 height 37
type input "Manger"
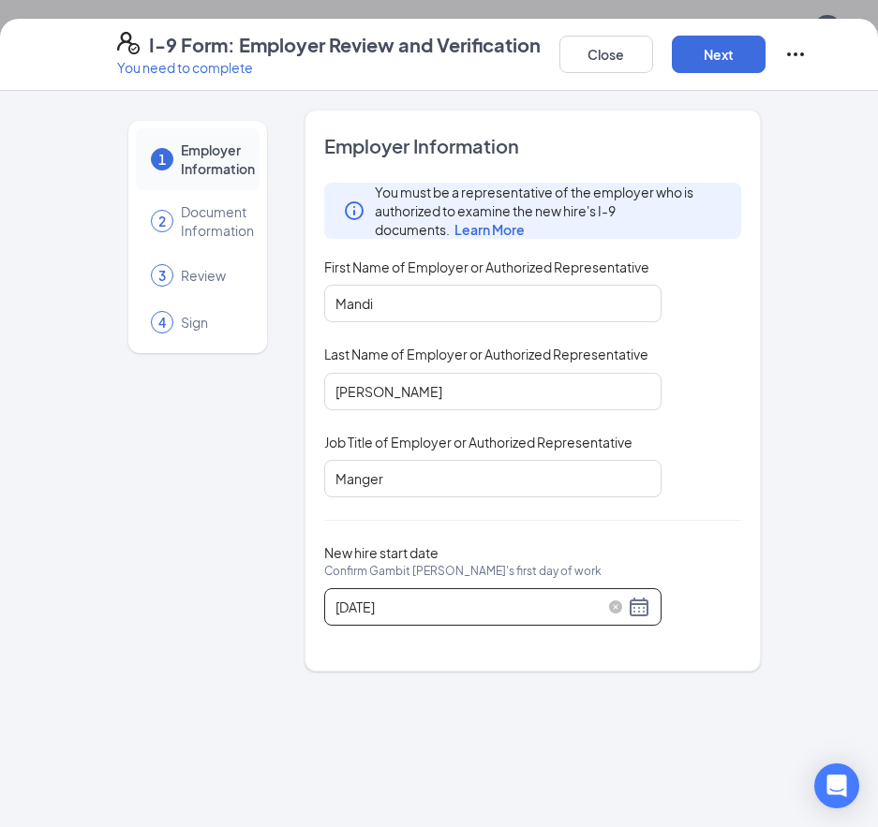
click at [445, 599] on input "[DATE]" at bounding box center [479, 607] width 289 height 21
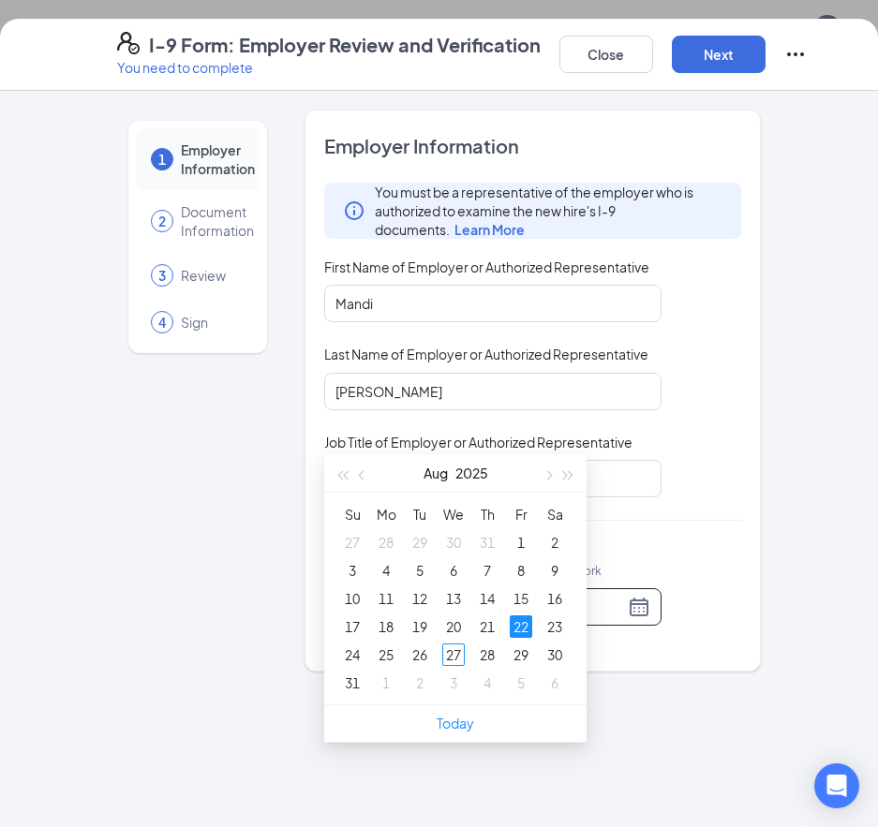
scroll to position [749, 0]
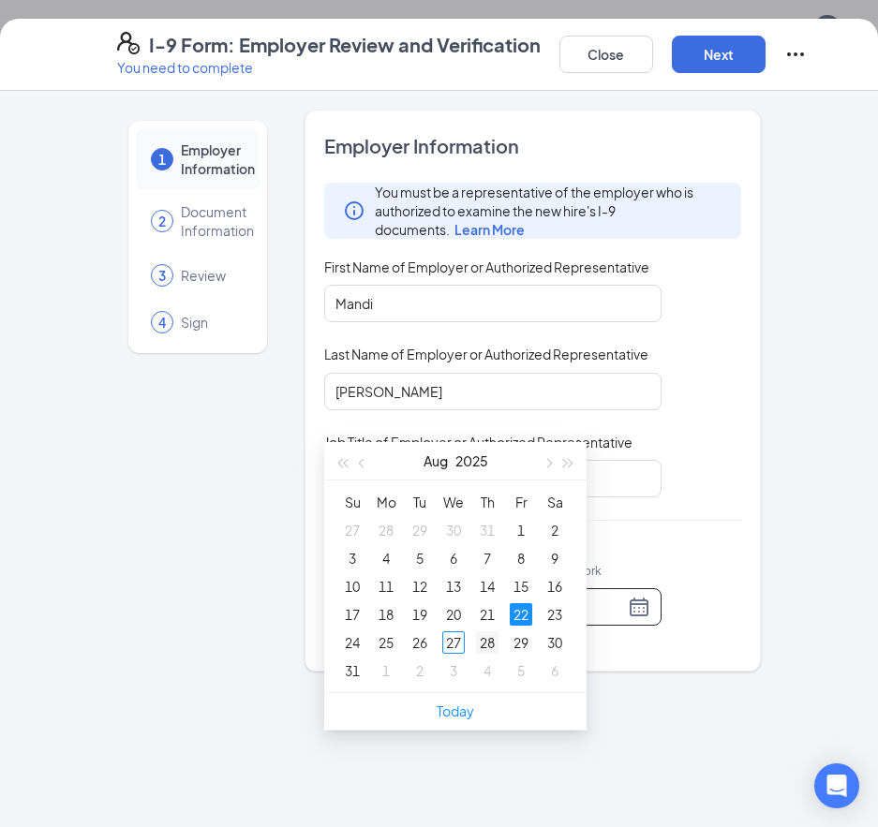
type input "[DATE]"
click at [487, 642] on div "28" at bounding box center [487, 642] width 22 height 22
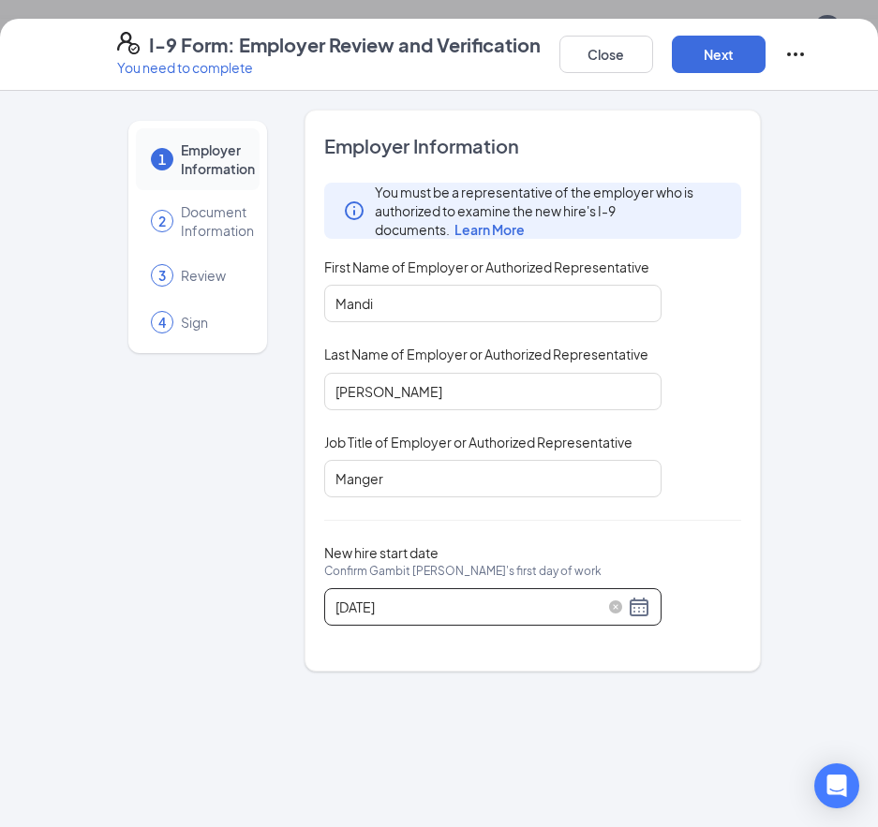
click at [638, 608] on div "[DATE]" at bounding box center [492, 607] width 315 height 22
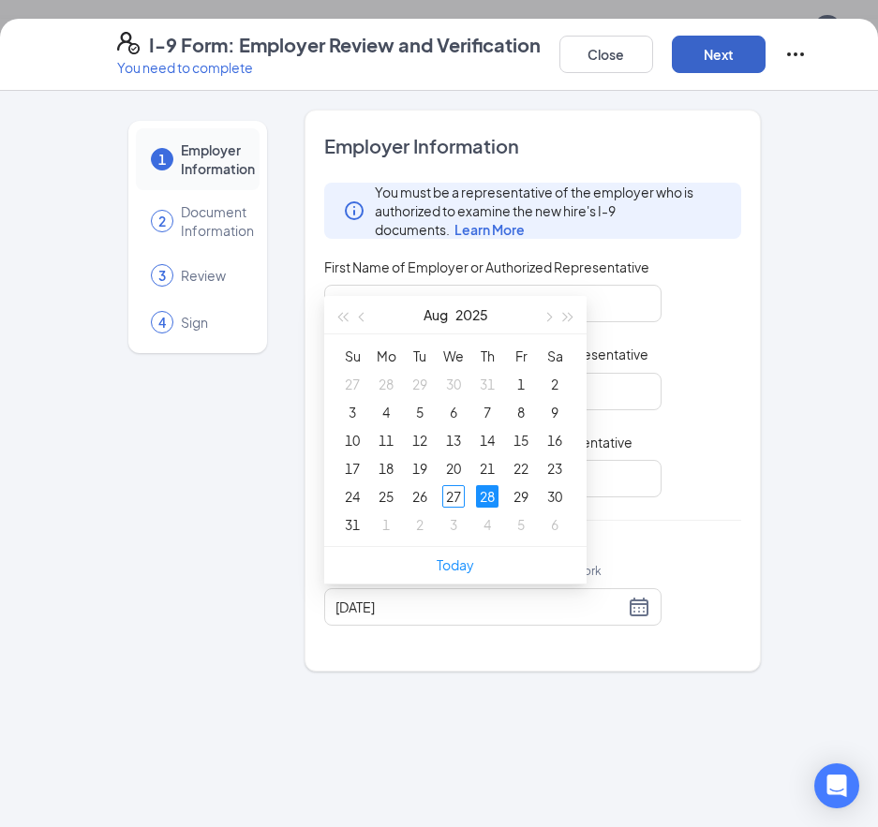
click at [741, 61] on button "Next" at bounding box center [719, 54] width 94 height 37
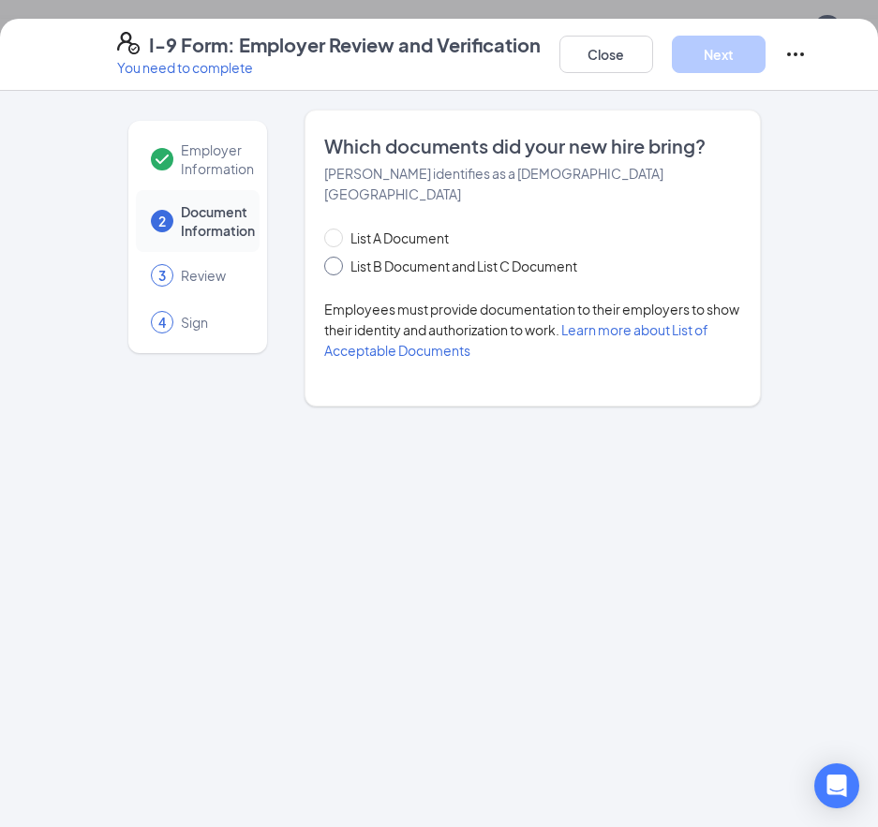
click at [338, 257] on span at bounding box center [333, 266] width 19 height 19
click at [337, 257] on input "List B Document and List C Document" at bounding box center [330, 263] width 13 height 13
radio input "true"
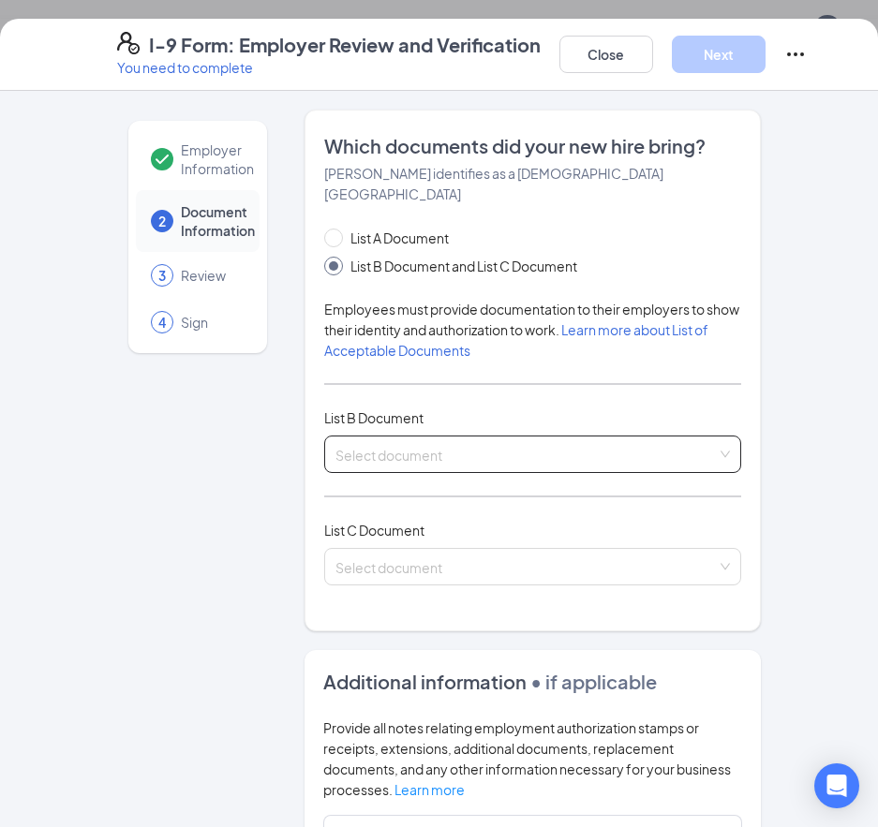
click at [511, 436] on div "Select document Driver’s License issued by U.S State or outlying US possession …" at bounding box center [532, 454] width 417 height 37
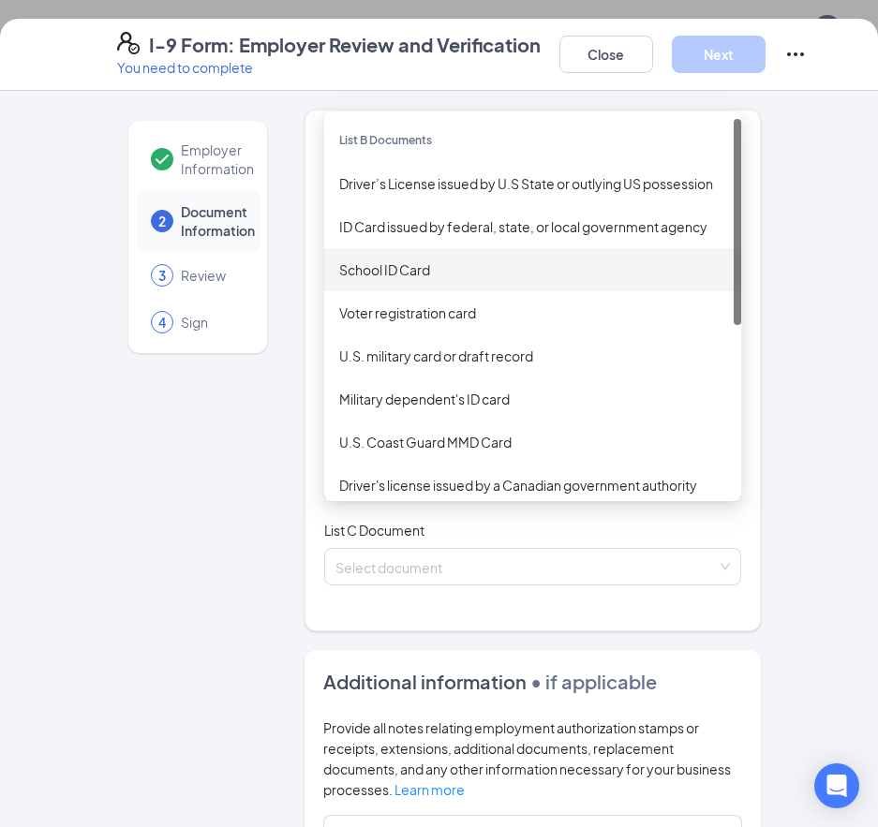
scroll to position [562, 0]
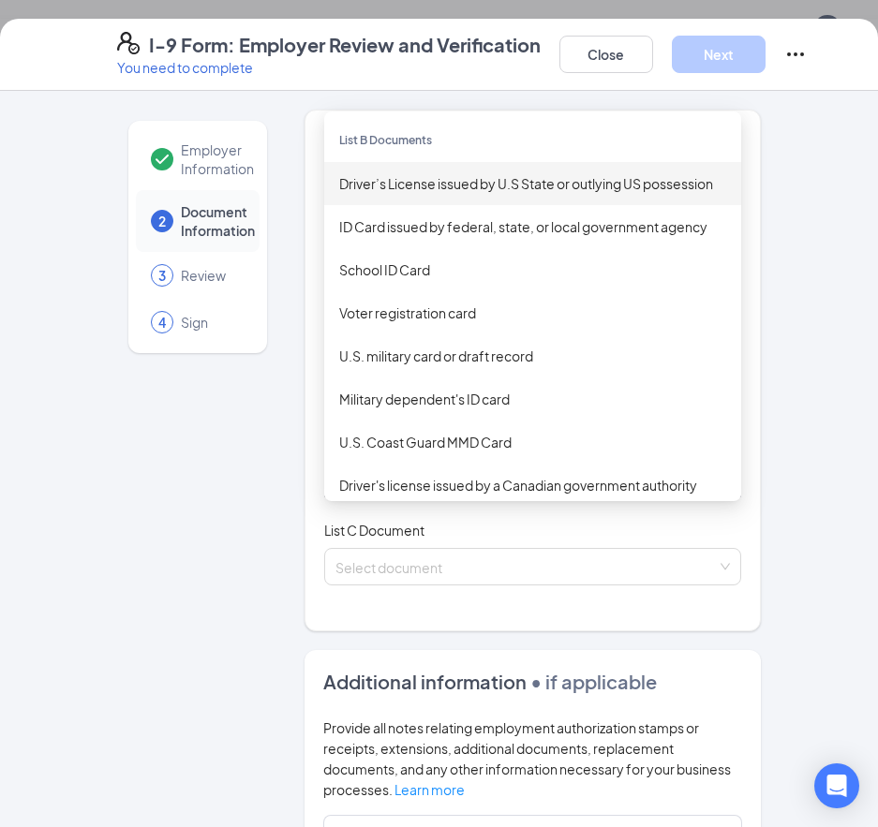
click at [581, 173] on div "Driver’s License issued by U.S State or outlying US possession" at bounding box center [532, 183] width 387 height 21
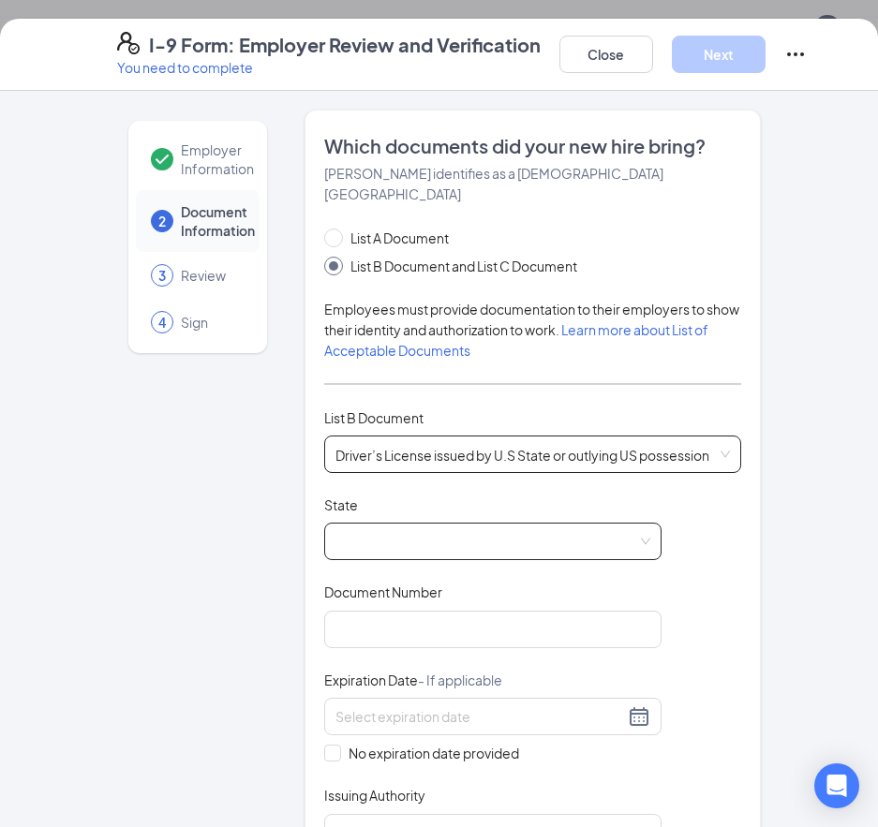
click at [451, 524] on span at bounding box center [492, 542] width 315 height 36
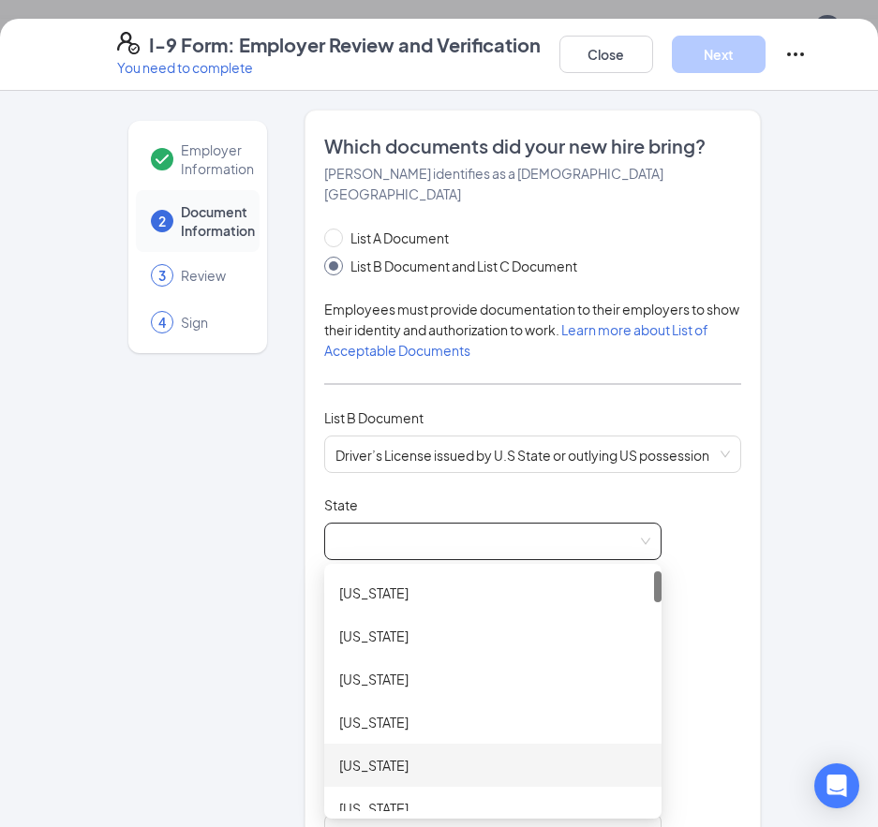
click at [388, 755] on div "[US_STATE]" at bounding box center [492, 765] width 307 height 21
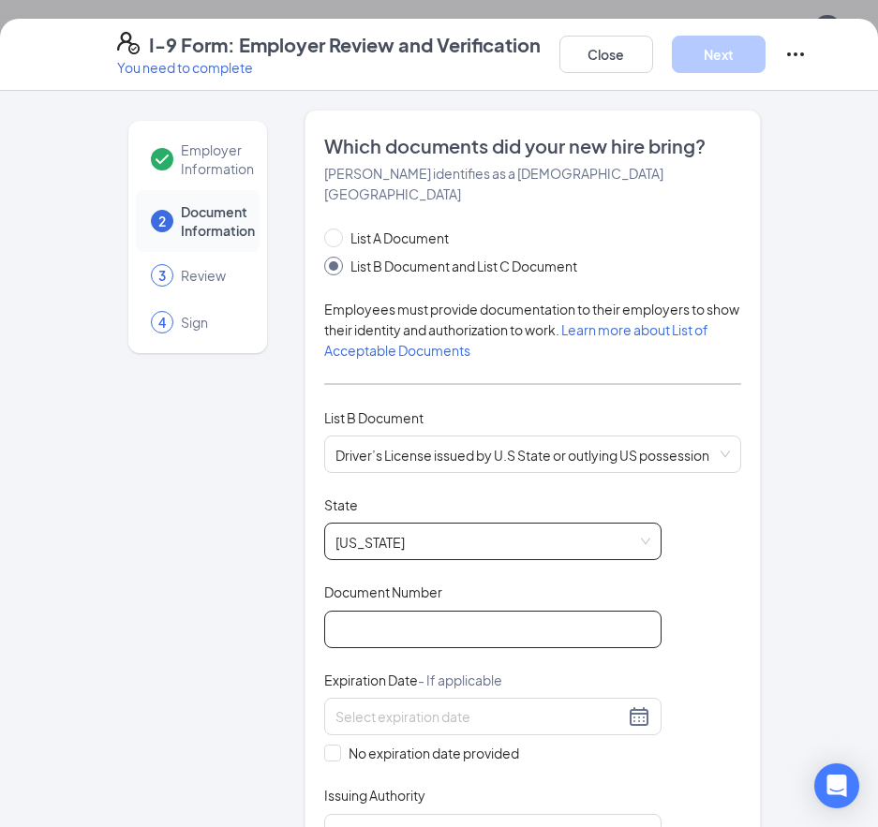
click at [463, 616] on input "Document Number" at bounding box center [492, 629] width 337 height 37
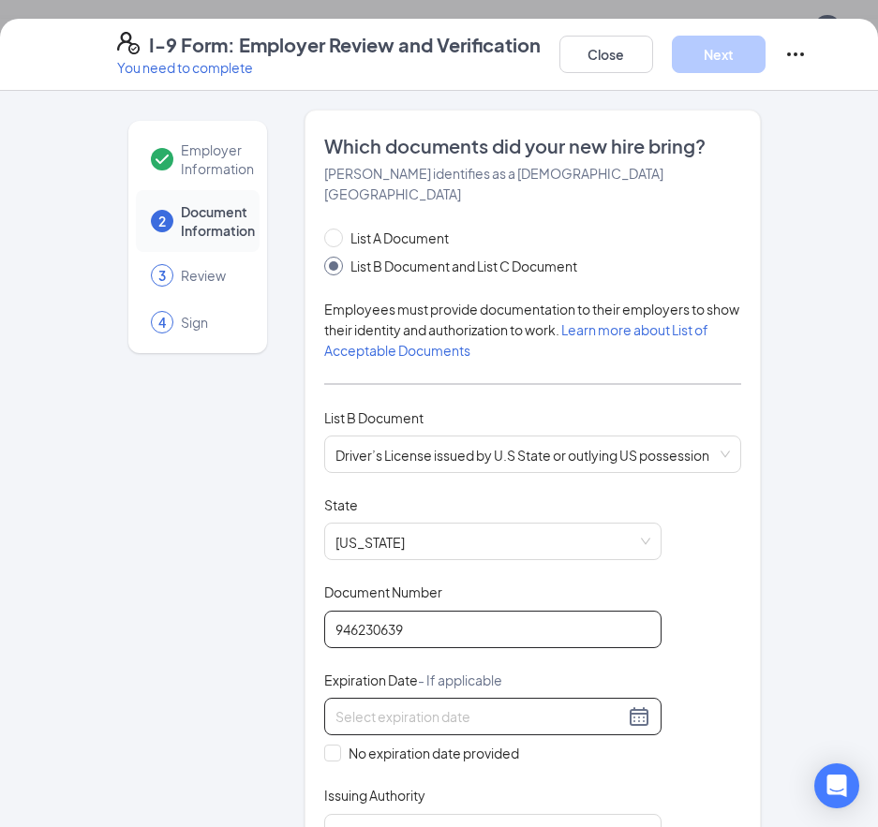
type input "946230639"
click at [557, 706] on input at bounding box center [479, 716] width 289 height 21
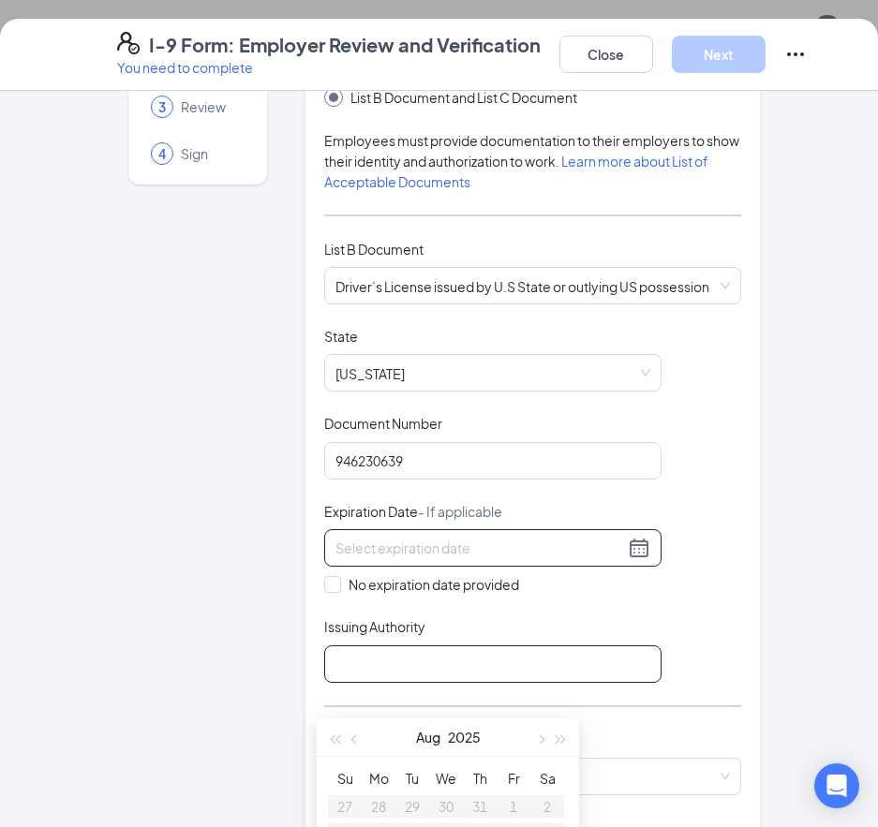
scroll to position [187, 0]
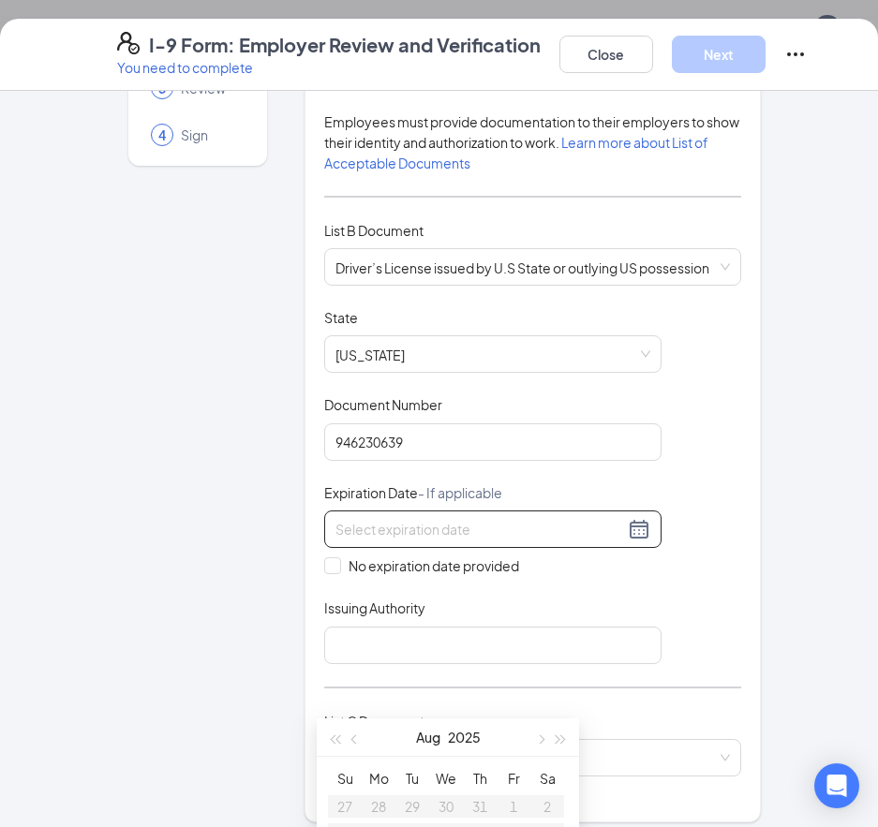
click at [503, 519] on input at bounding box center [479, 529] width 289 height 21
click at [681, 488] on div "Document Title Driver’s License issued by U.S State or outlying US possession S…" at bounding box center [532, 486] width 417 height 356
click at [524, 519] on input at bounding box center [479, 529] width 289 height 21
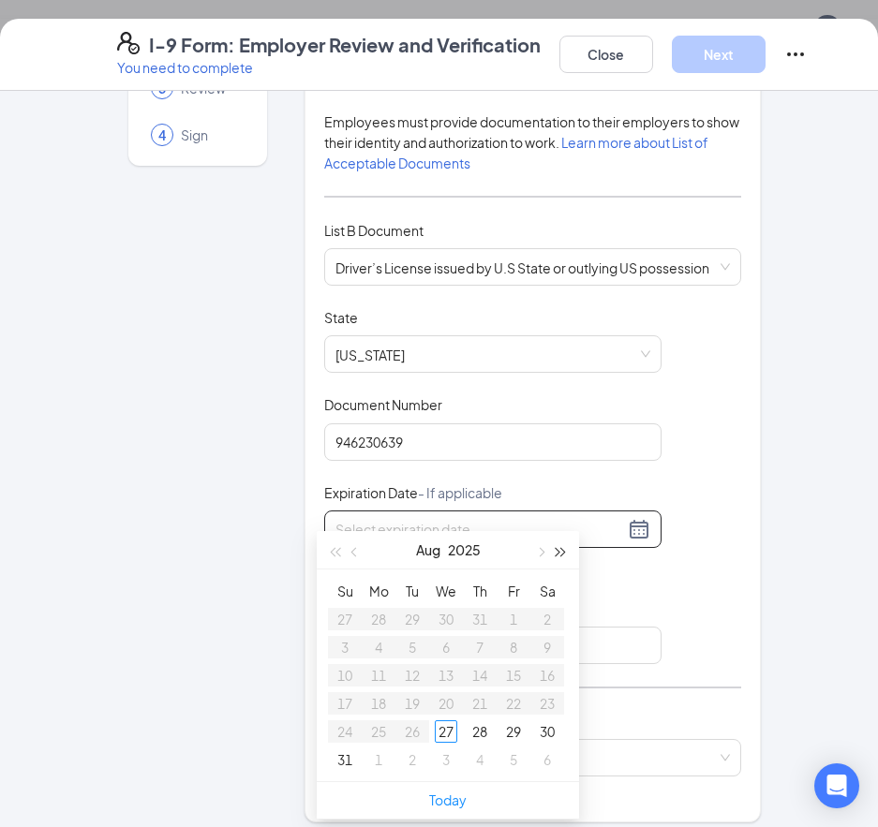
click at [562, 555] on span "button" at bounding box center [560, 552] width 9 height 9
click at [329, 550] on button "button" at bounding box center [334, 549] width 21 height 37
click at [351, 556] on button "button" at bounding box center [355, 549] width 21 height 37
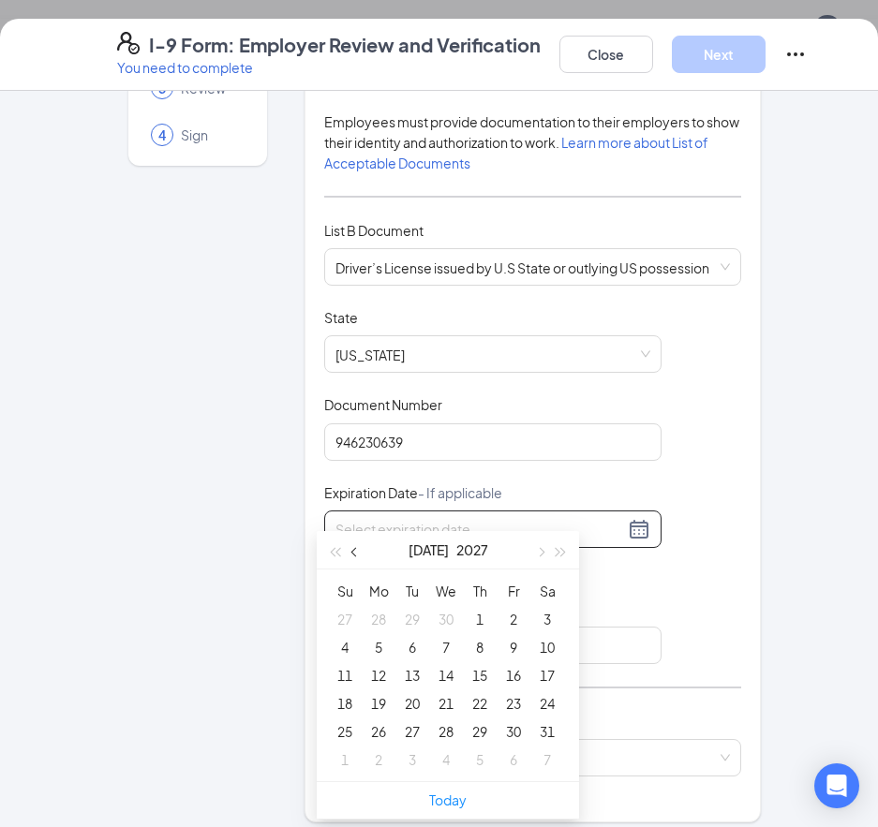
click at [351, 556] on button "button" at bounding box center [355, 549] width 21 height 37
type input "[DATE]"
click at [444, 679] on div "12" at bounding box center [446, 675] width 22 height 22
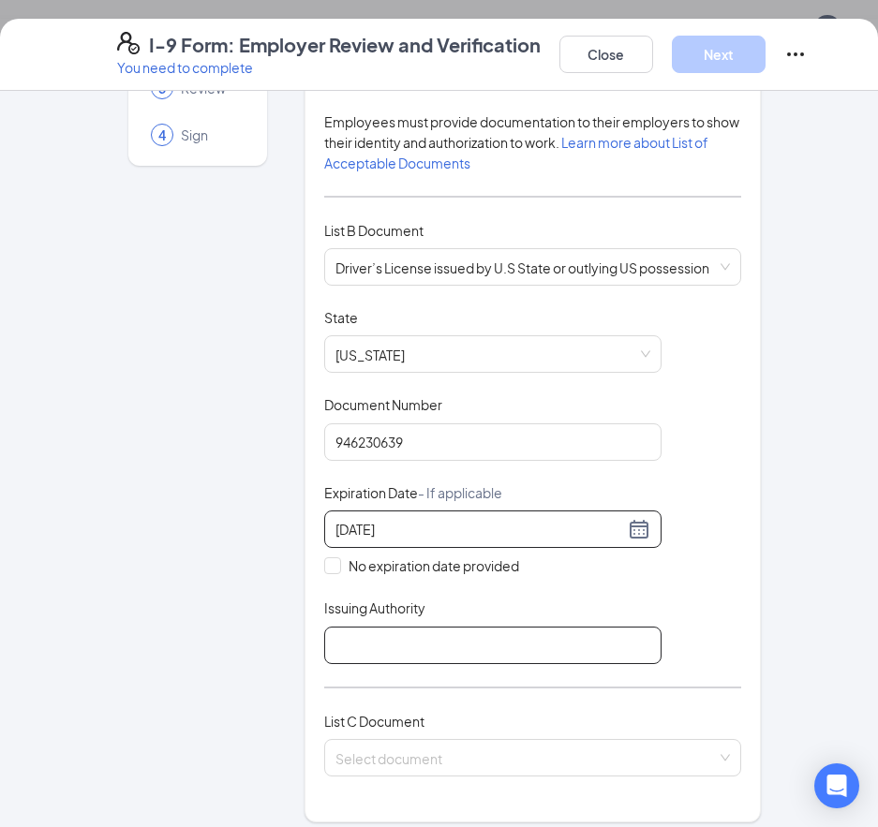
click at [401, 627] on input "Issuing Authority" at bounding box center [492, 645] width 337 height 37
type input "[US_STATE]"
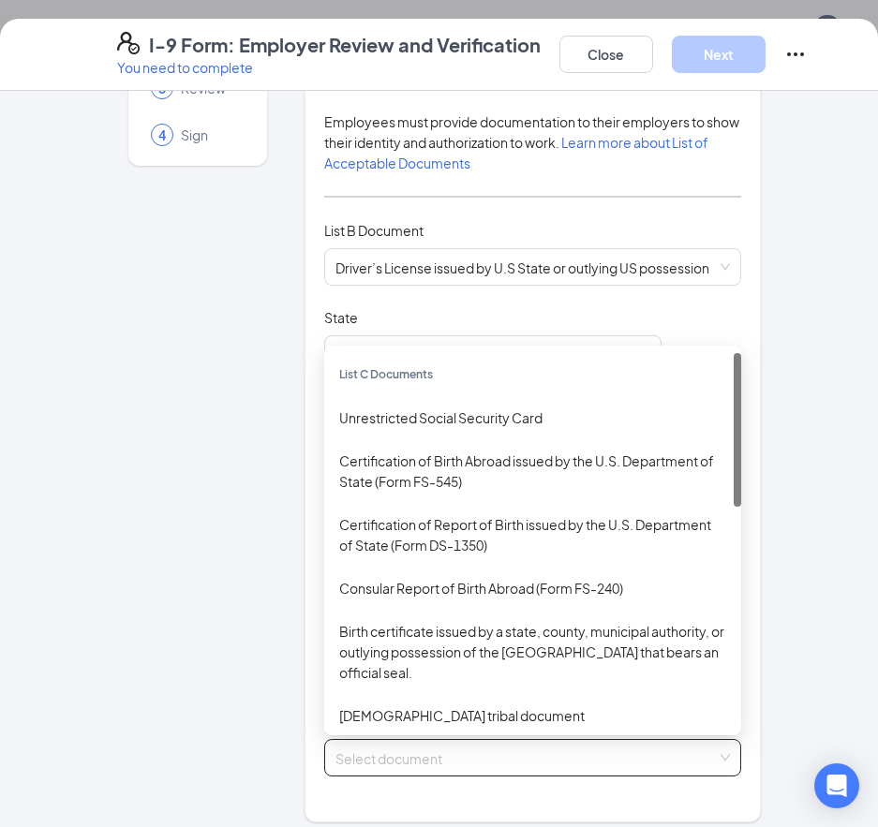
click at [487, 740] on input "search" at bounding box center [525, 754] width 381 height 28
click at [474, 408] on div "Unrestricted Social Security Card" at bounding box center [532, 418] width 387 height 21
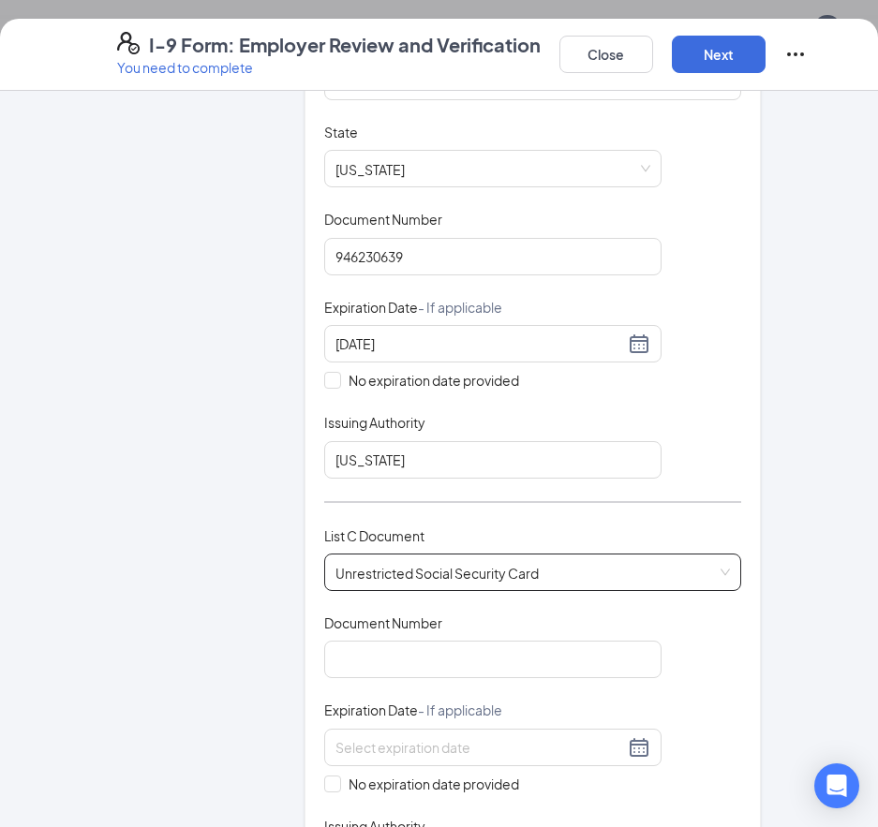
scroll to position [375, 0]
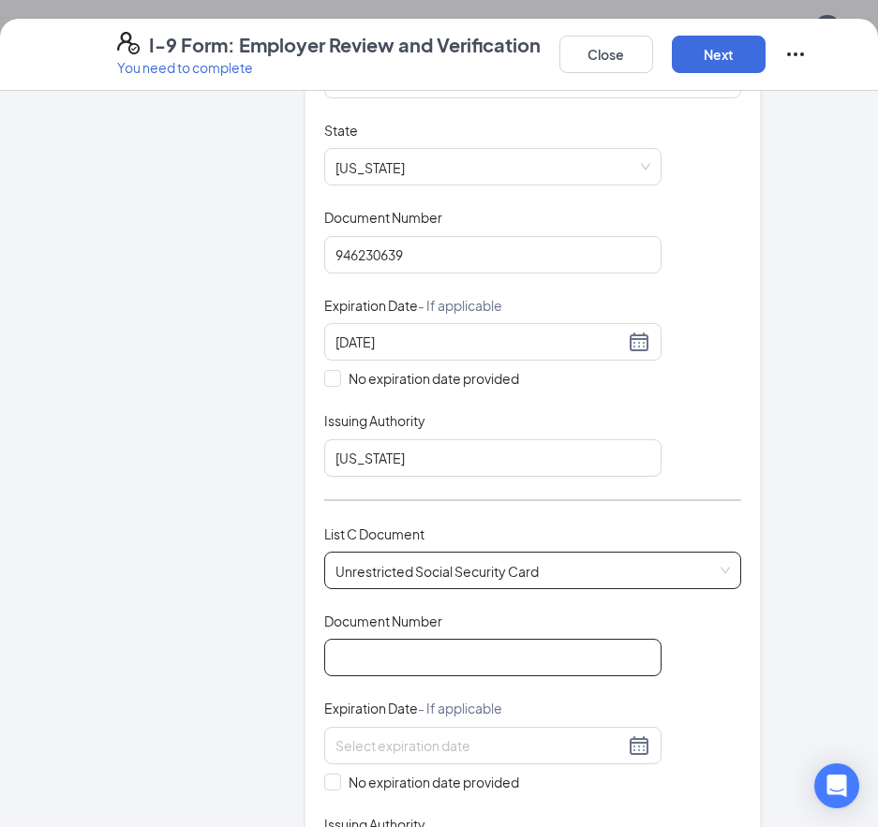
click at [464, 639] on input "Document Number" at bounding box center [492, 657] width 337 height 37
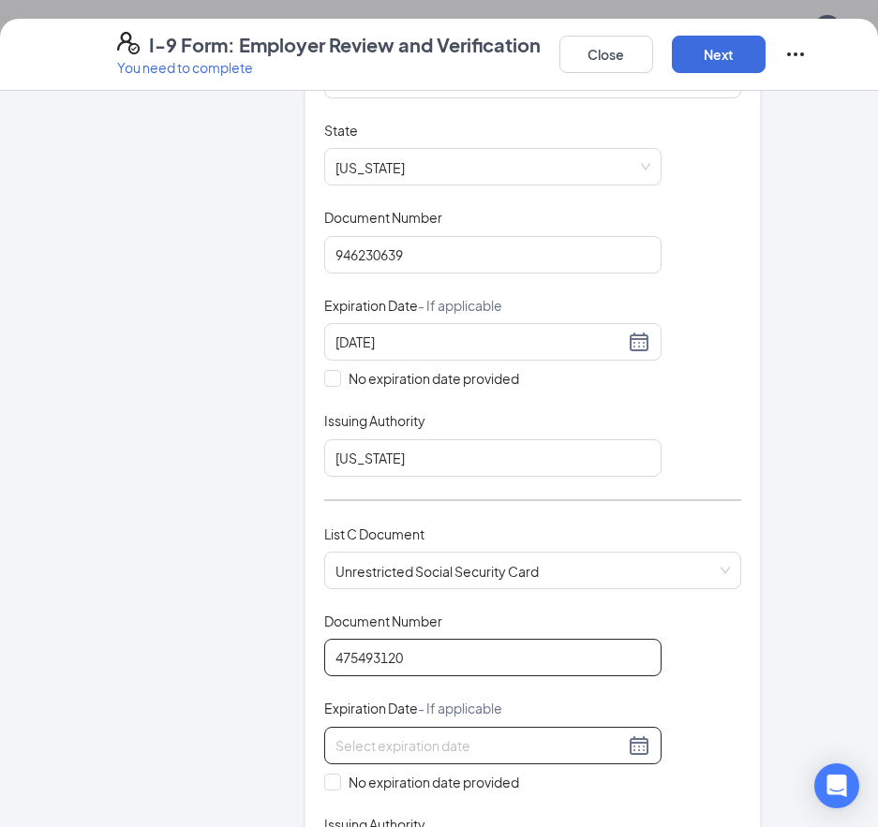
scroll to position [468, 0]
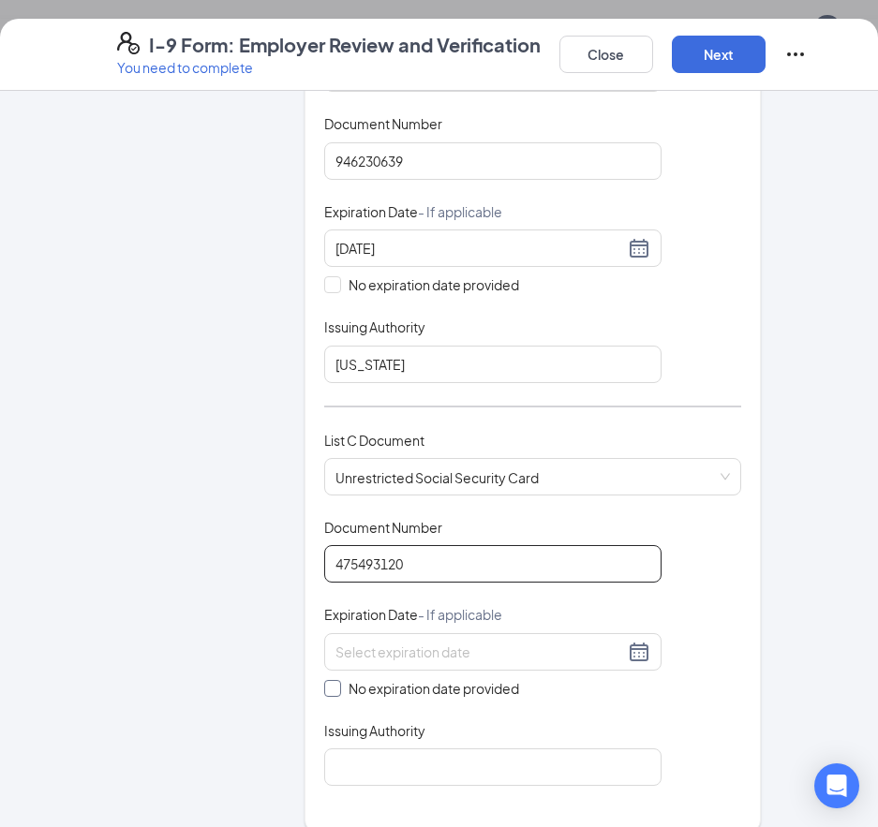
type input "475493120"
click at [324, 680] on input "No expiration date provided" at bounding box center [330, 686] width 13 height 13
checkbox input "true"
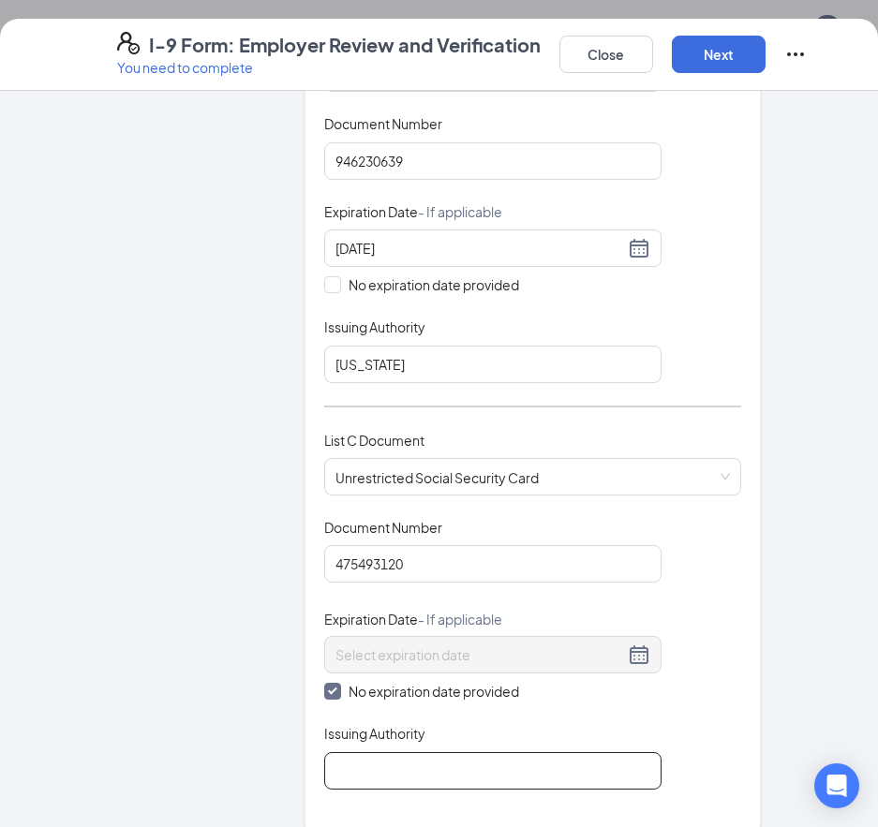
click at [412, 752] on input "Issuing Authority" at bounding box center [492, 770] width 337 height 37
type input "Social Security"
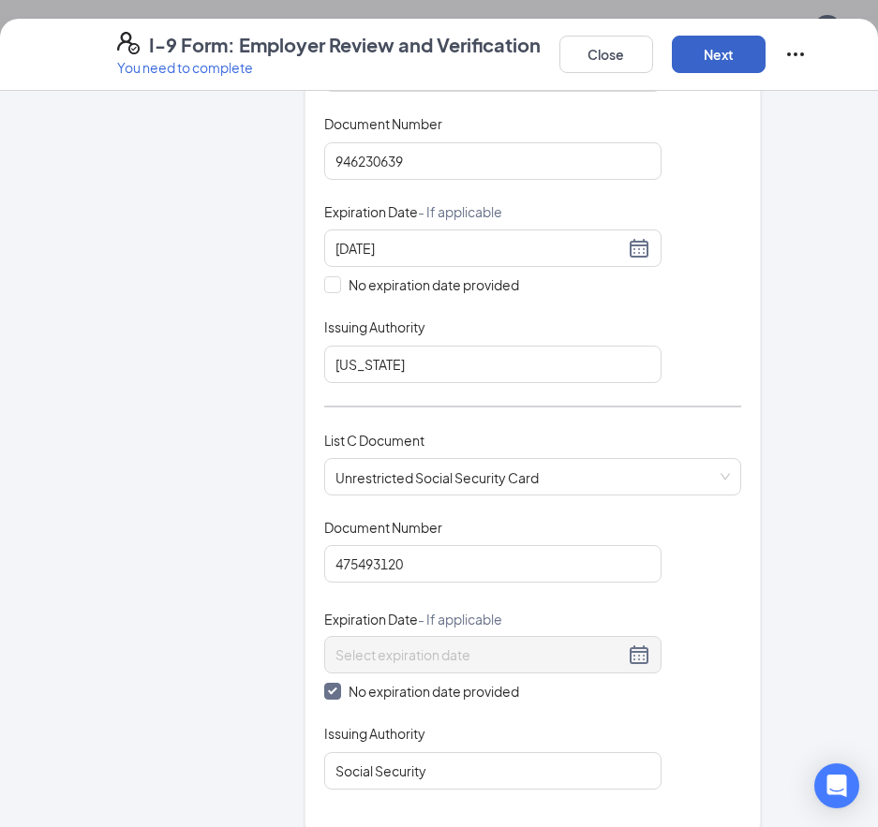
click at [735, 49] on button "Next" at bounding box center [719, 54] width 94 height 37
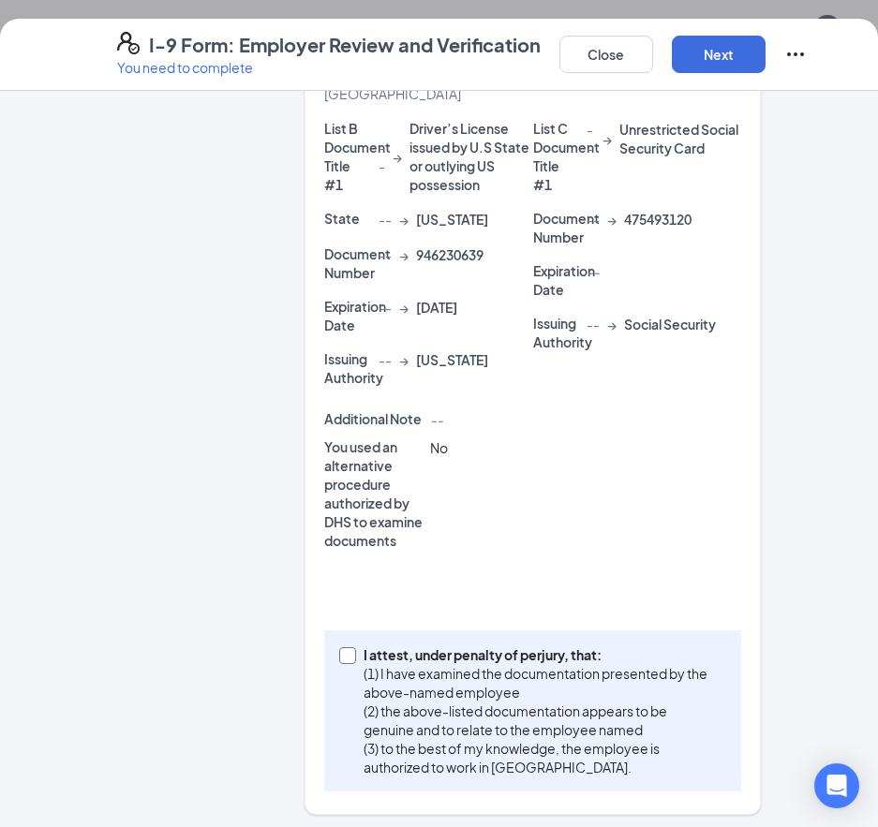
click at [347, 652] on span at bounding box center [347, 655] width 17 height 17
click at [347, 652] on input "I attest, under penalty of [PERSON_NAME], that: (1) I have examined the documen…" at bounding box center [345, 653] width 13 height 13
checkbox input "true"
click at [709, 55] on button "Next" at bounding box center [719, 54] width 94 height 37
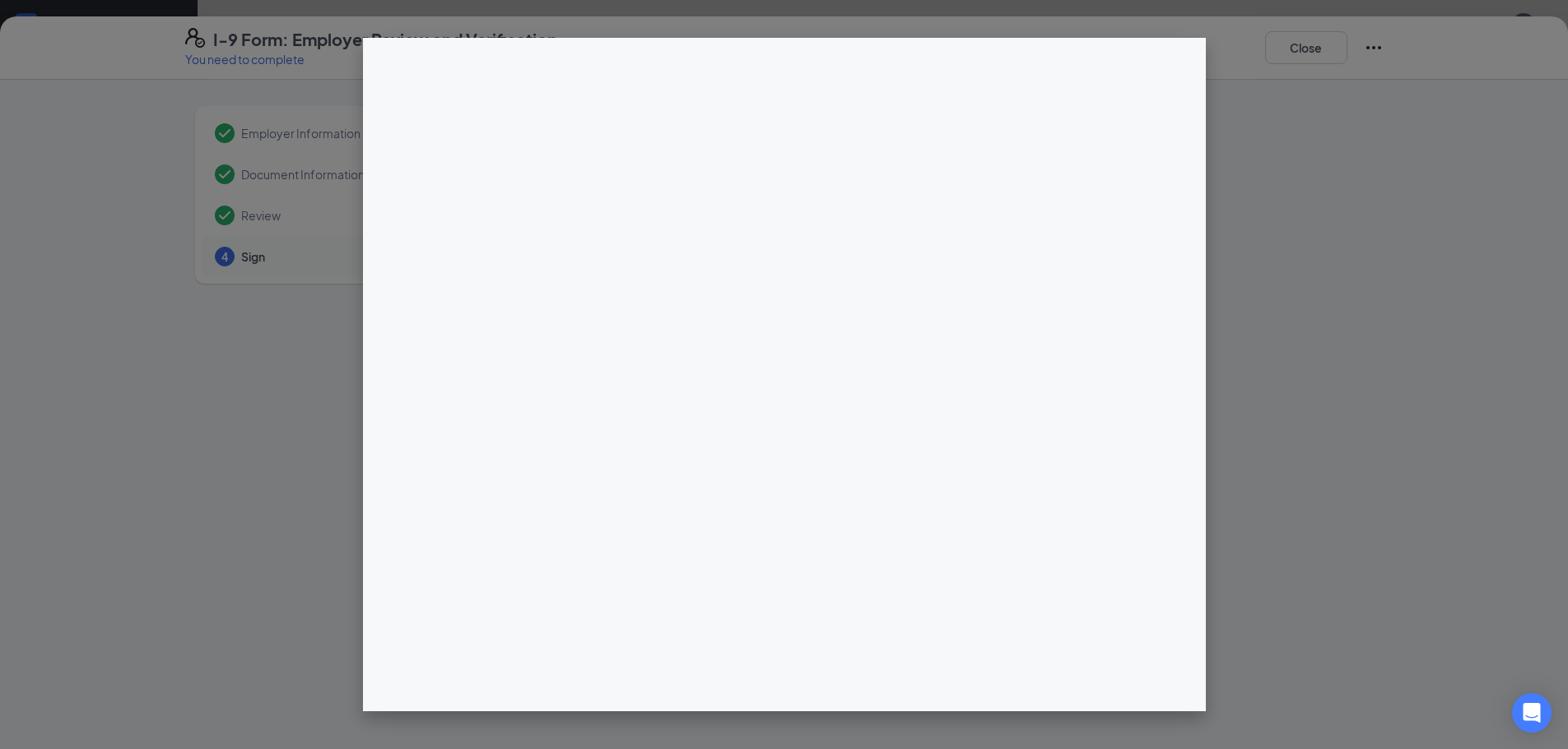
scroll to position [483, 0]
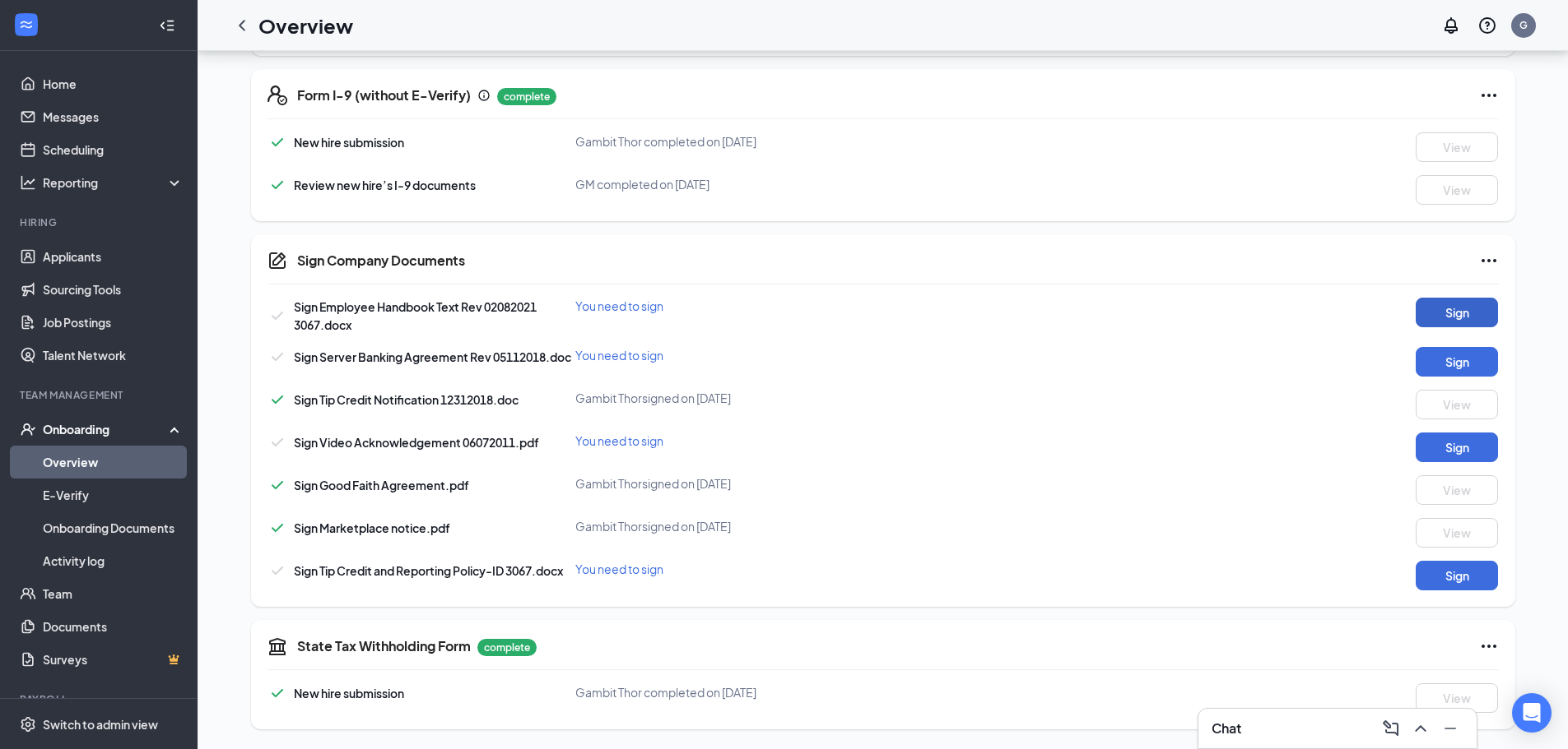
click at [1451, 317] on button "Sign" at bounding box center [1456, 313] width 83 height 30
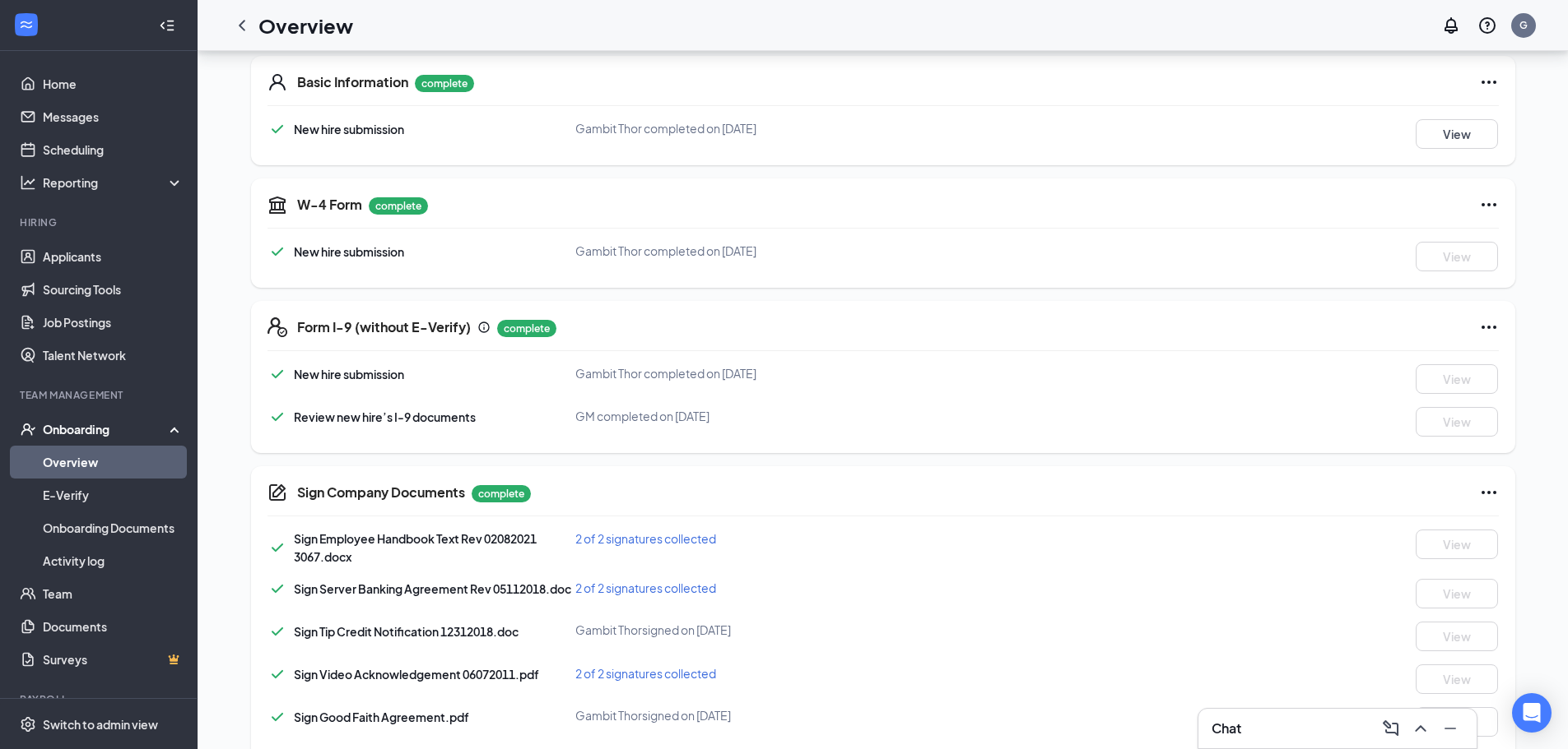
scroll to position [0, 0]
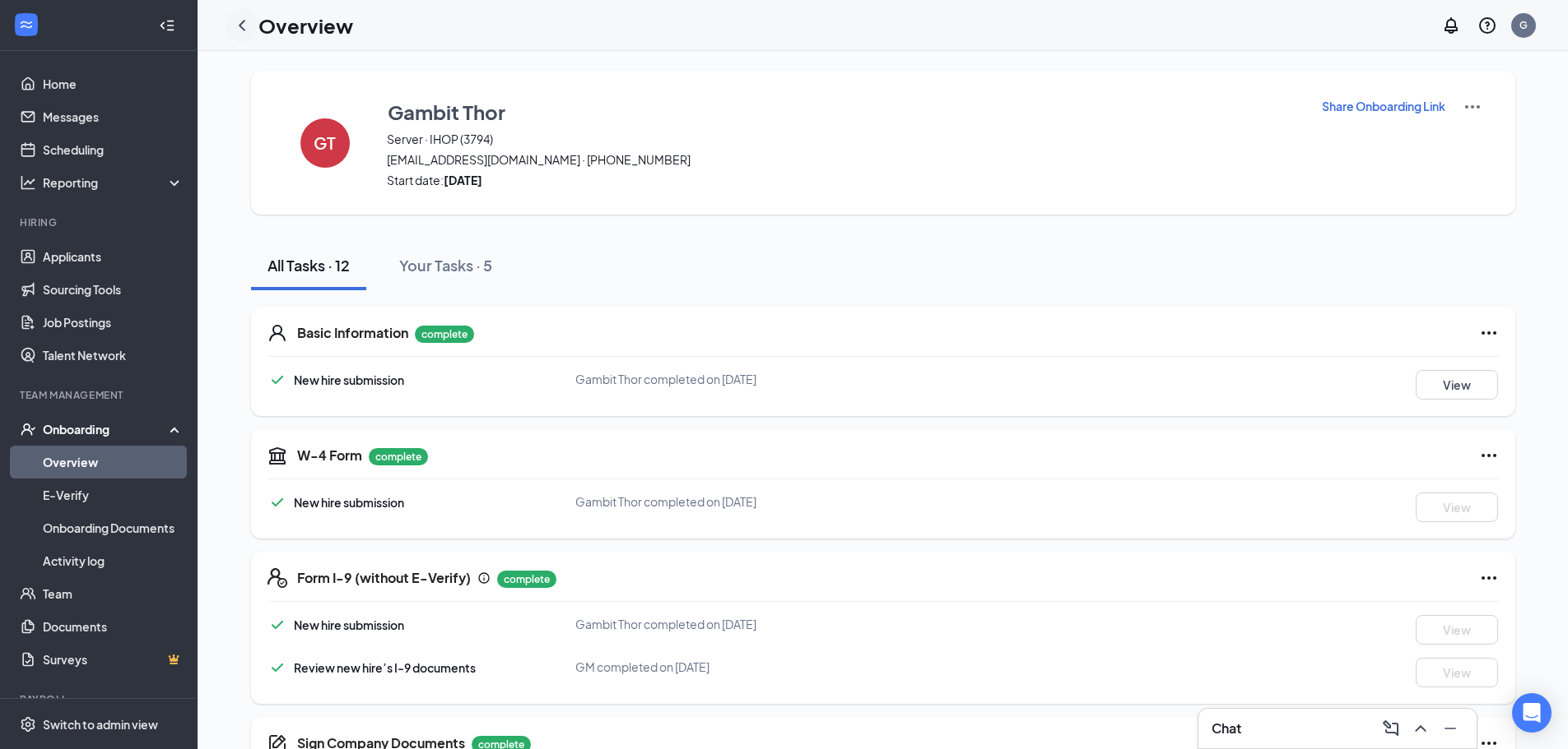
click at [239, 24] on icon "ChevronLeft" at bounding box center [242, 25] width 19 height 19
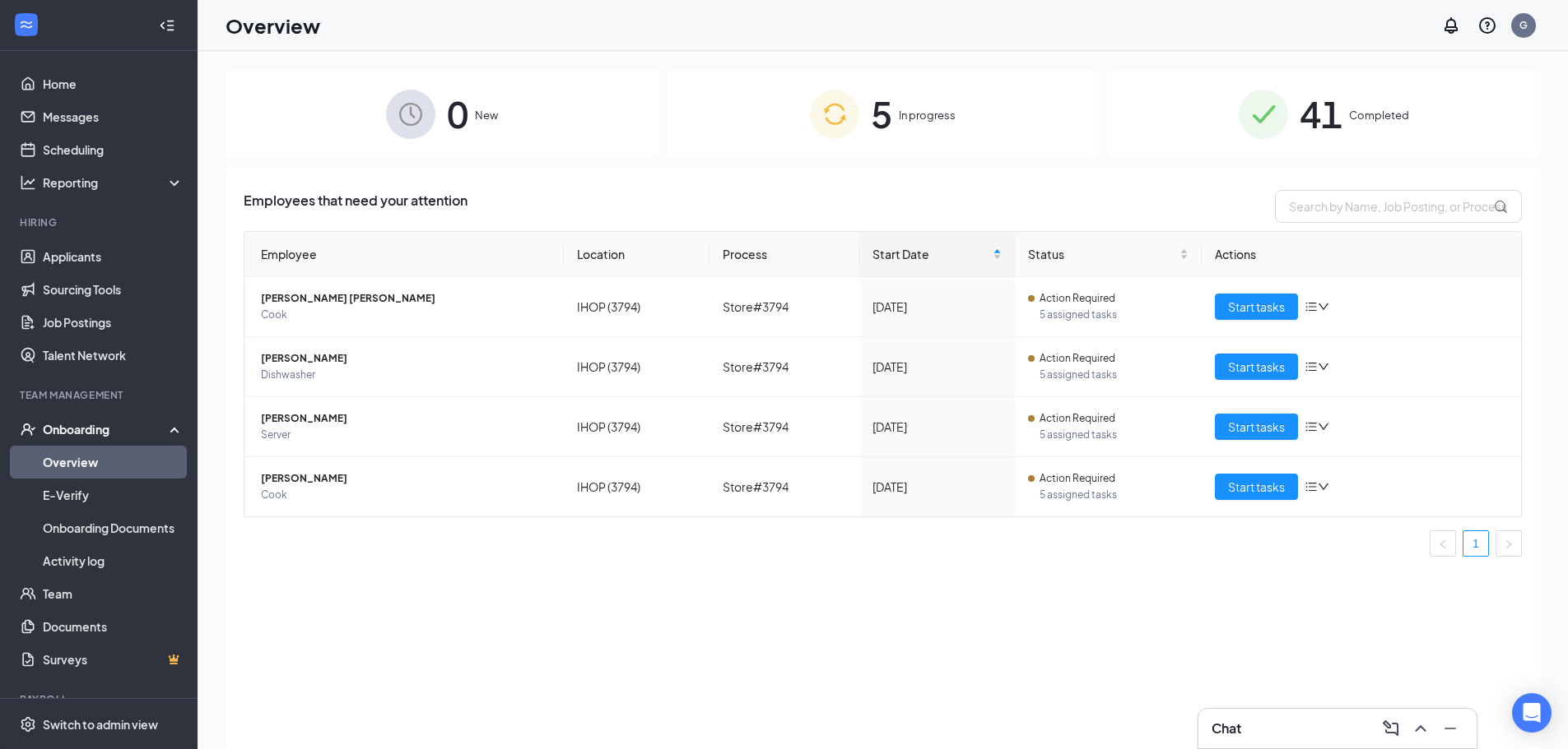
click at [1355, 120] on span "Completed" at bounding box center [1379, 115] width 60 height 17
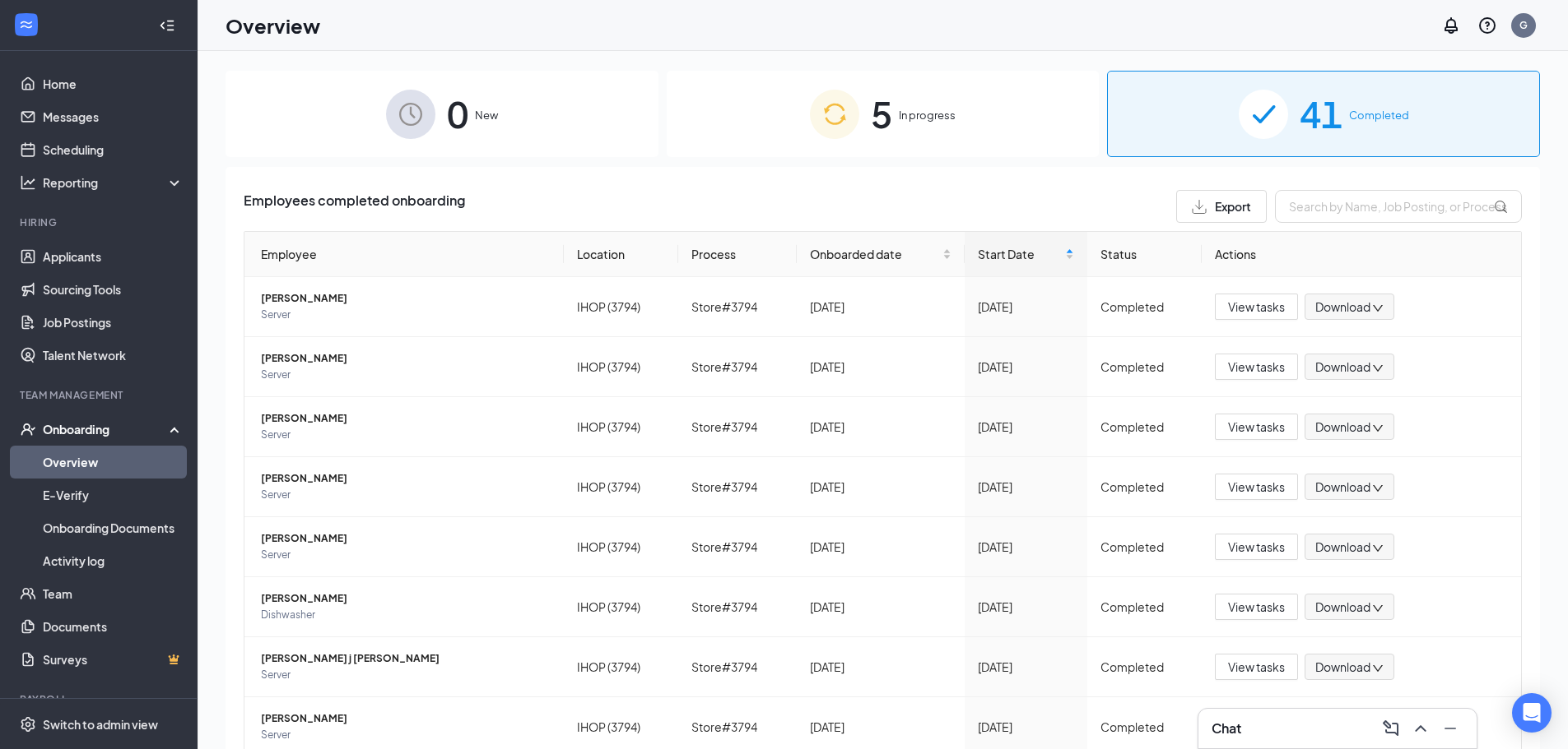
click at [836, 113] on img at bounding box center [835, 114] width 49 height 49
